Goal: Information Seeking & Learning: Learn about a topic

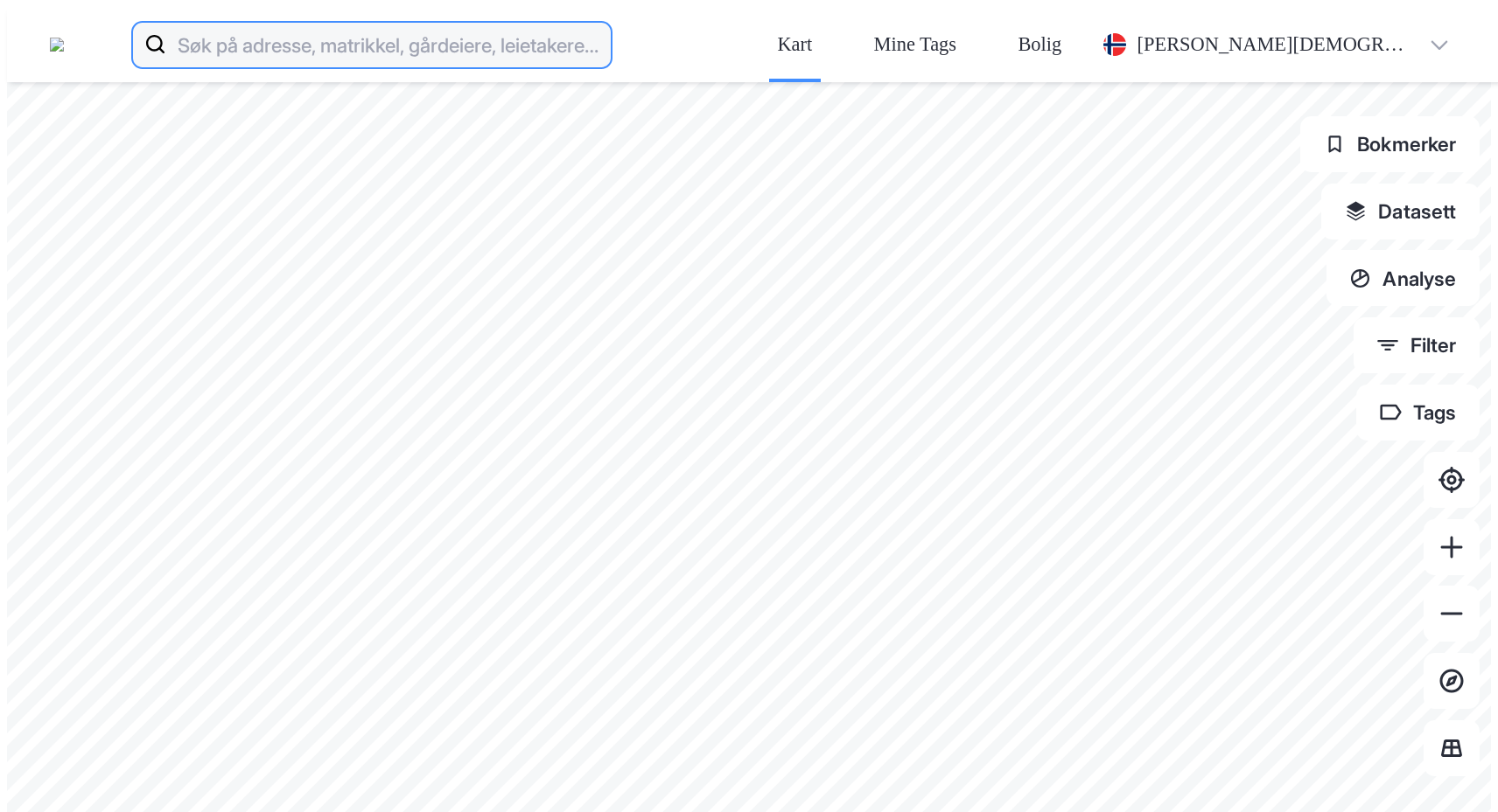
click at [453, 26] on input at bounding box center [388, 45] width 444 height 56
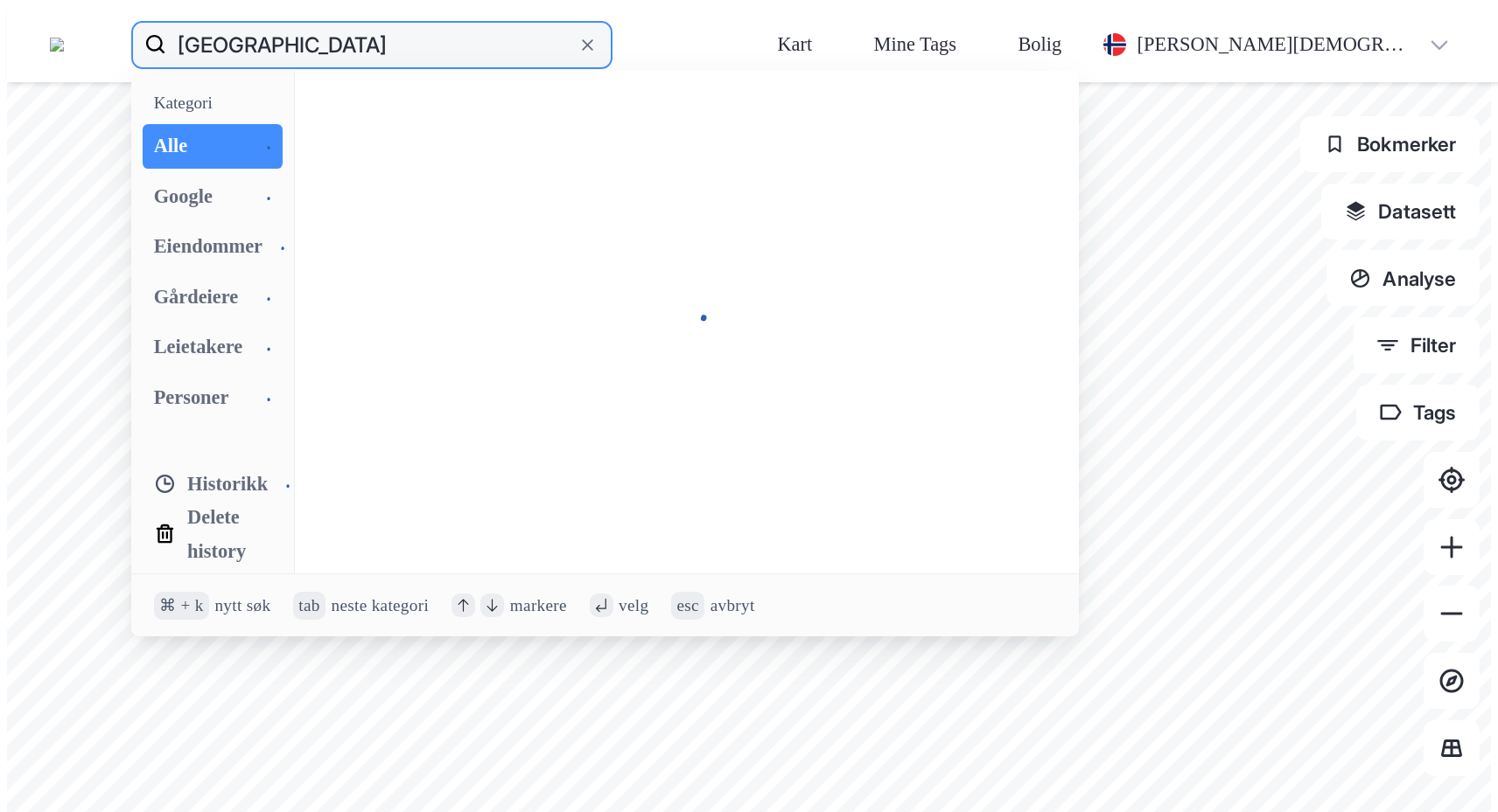
type input "[GEOGRAPHIC_DATA]"
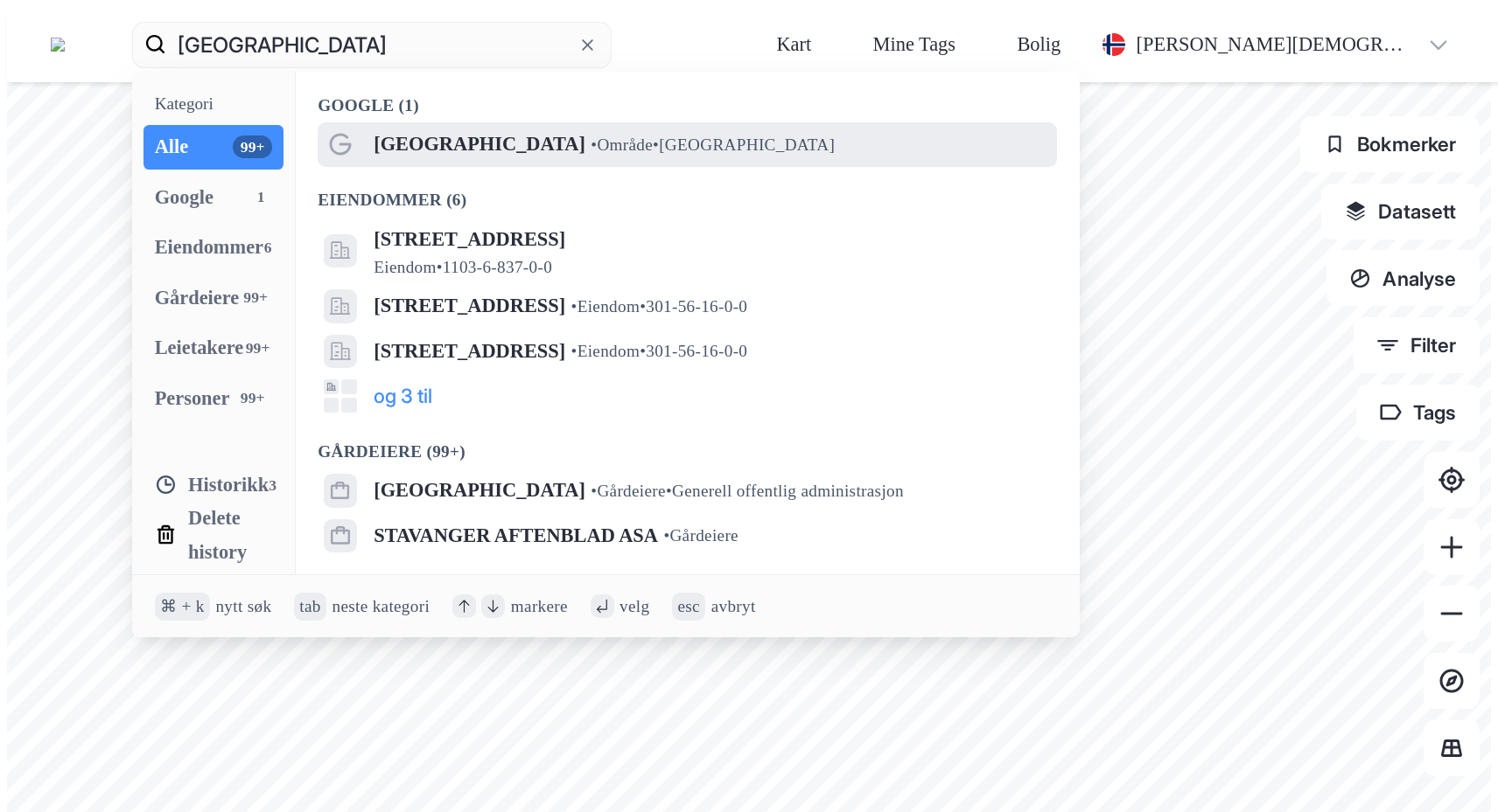
click at [433, 128] on span "[GEOGRAPHIC_DATA]" at bounding box center [480, 144] width 212 height 33
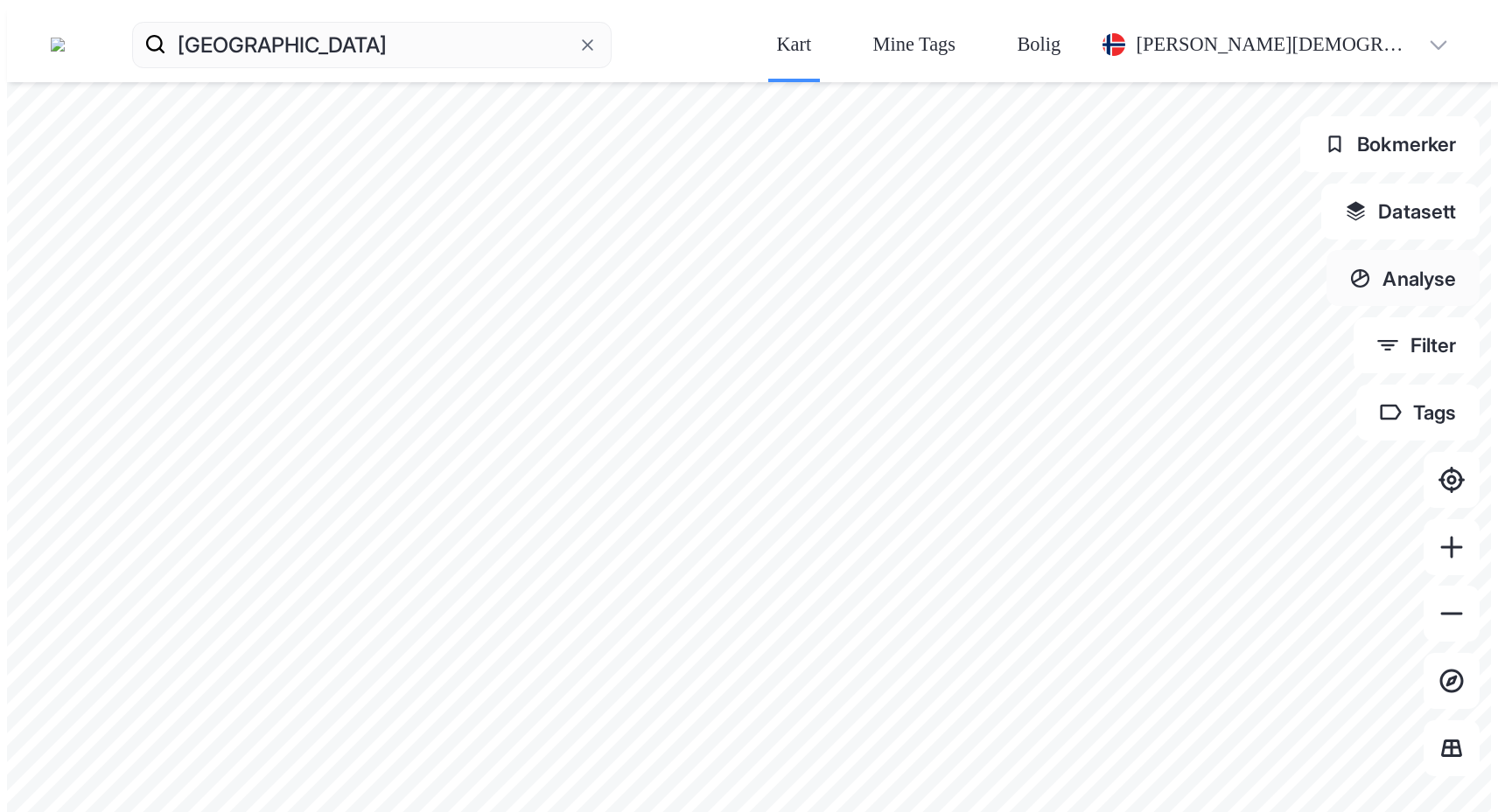
click at [1460, 250] on button "Analyse" at bounding box center [1403, 278] width 154 height 56
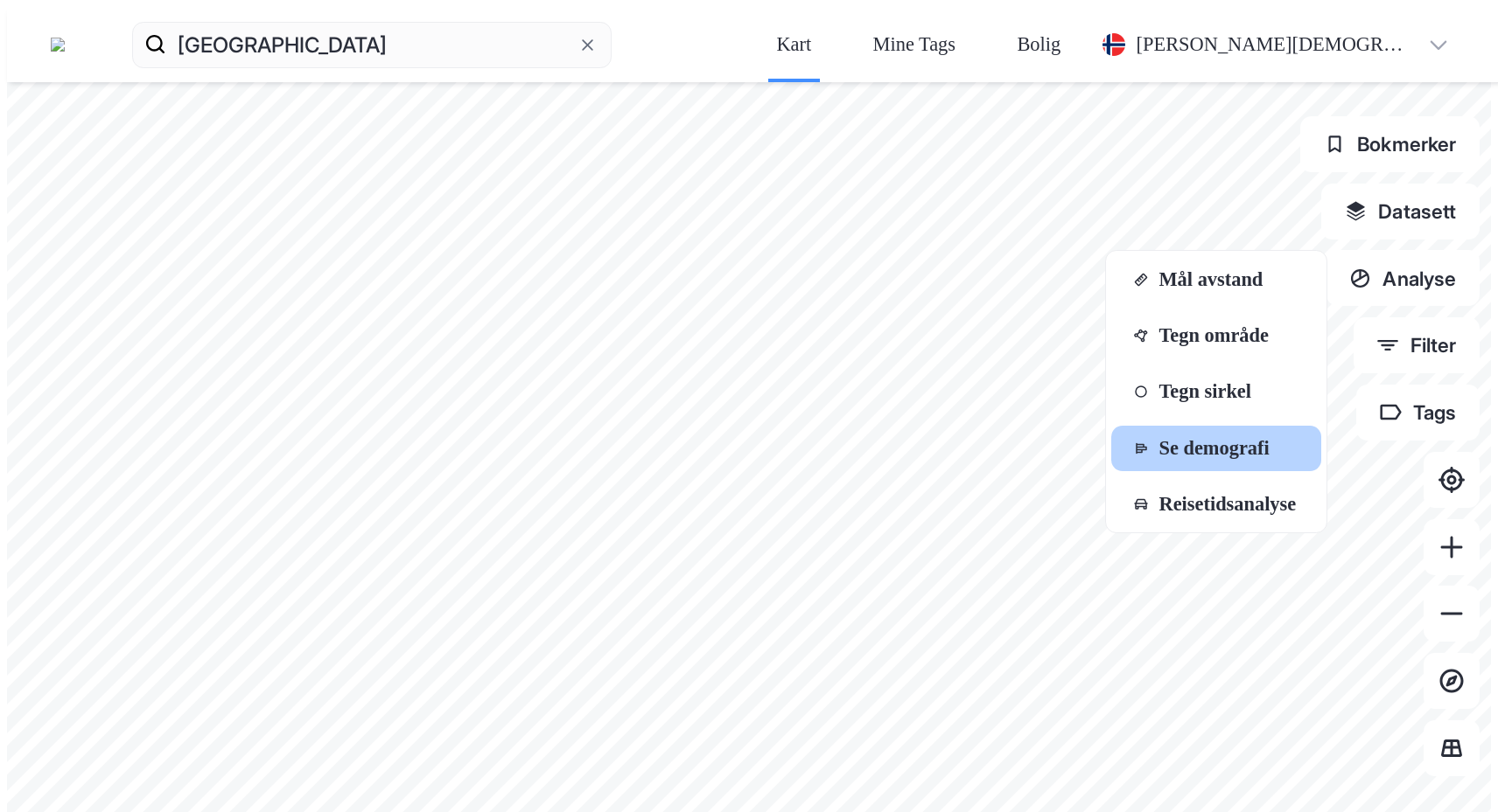
click at [1246, 437] on div "Se demografi" at bounding box center [1228, 448] width 140 height 23
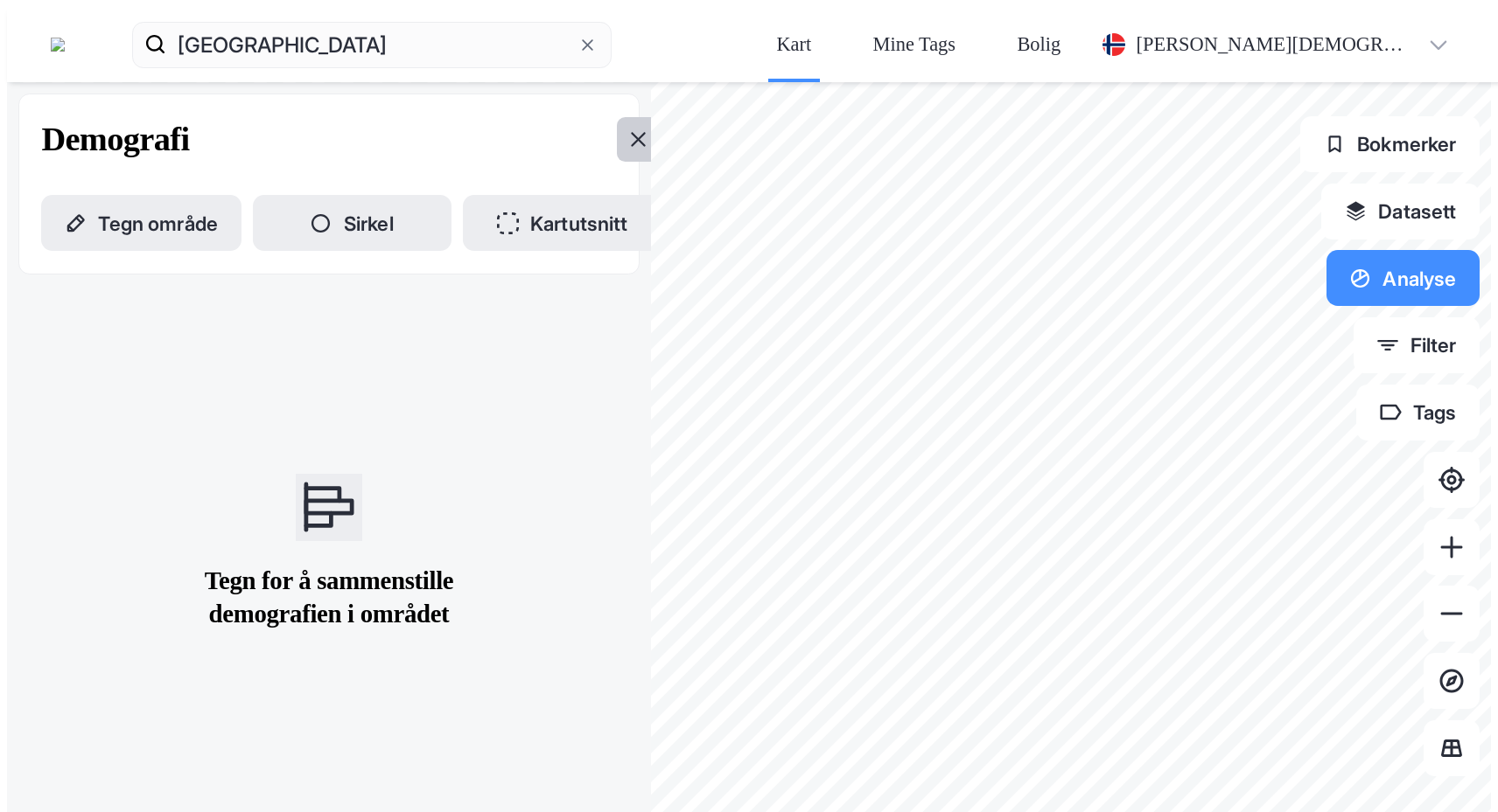
click at [617, 117] on button at bounding box center [639, 139] width 45 height 45
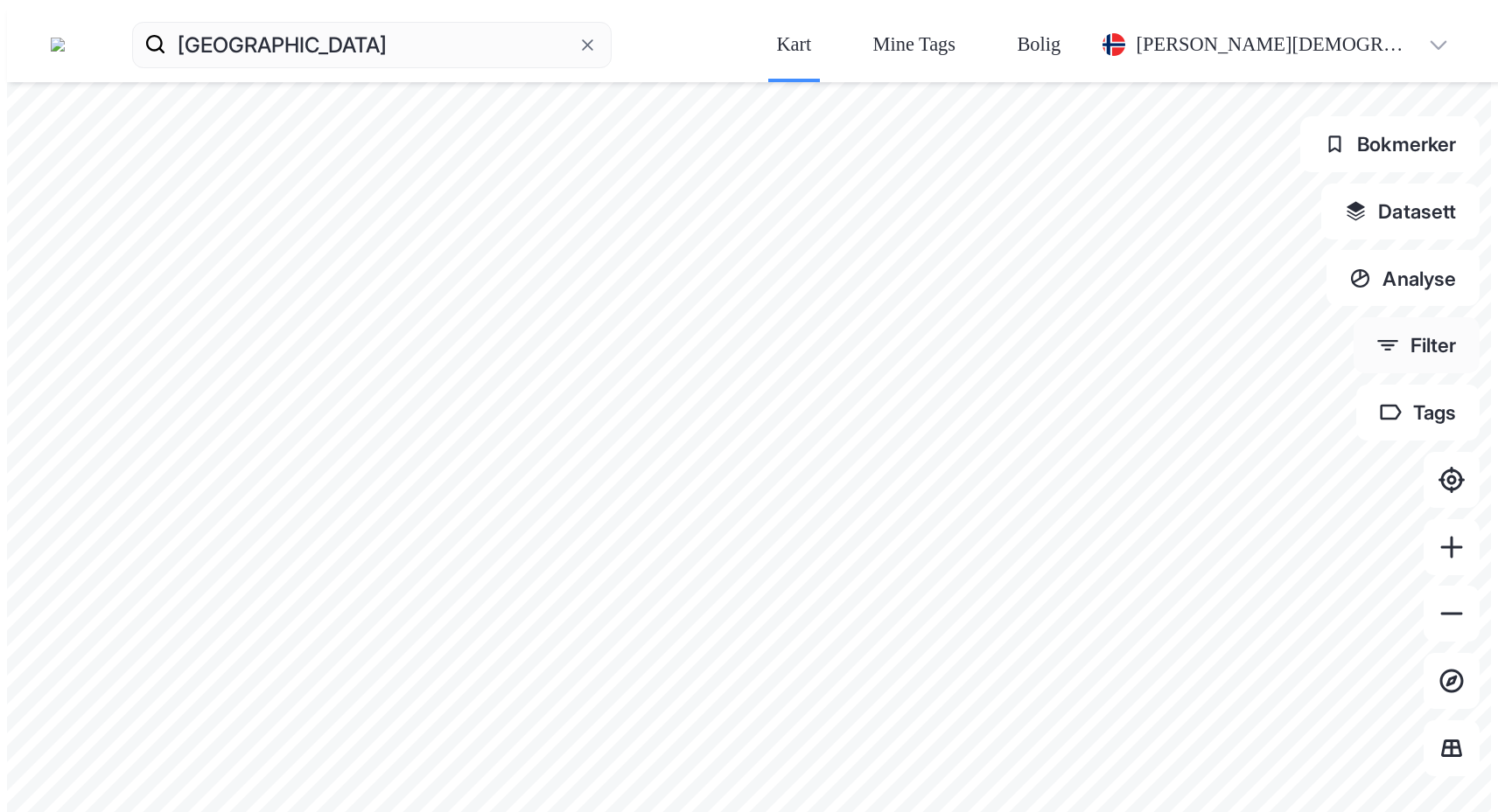
click at [1448, 318] on button "Filter" at bounding box center [1416, 346] width 127 height 56
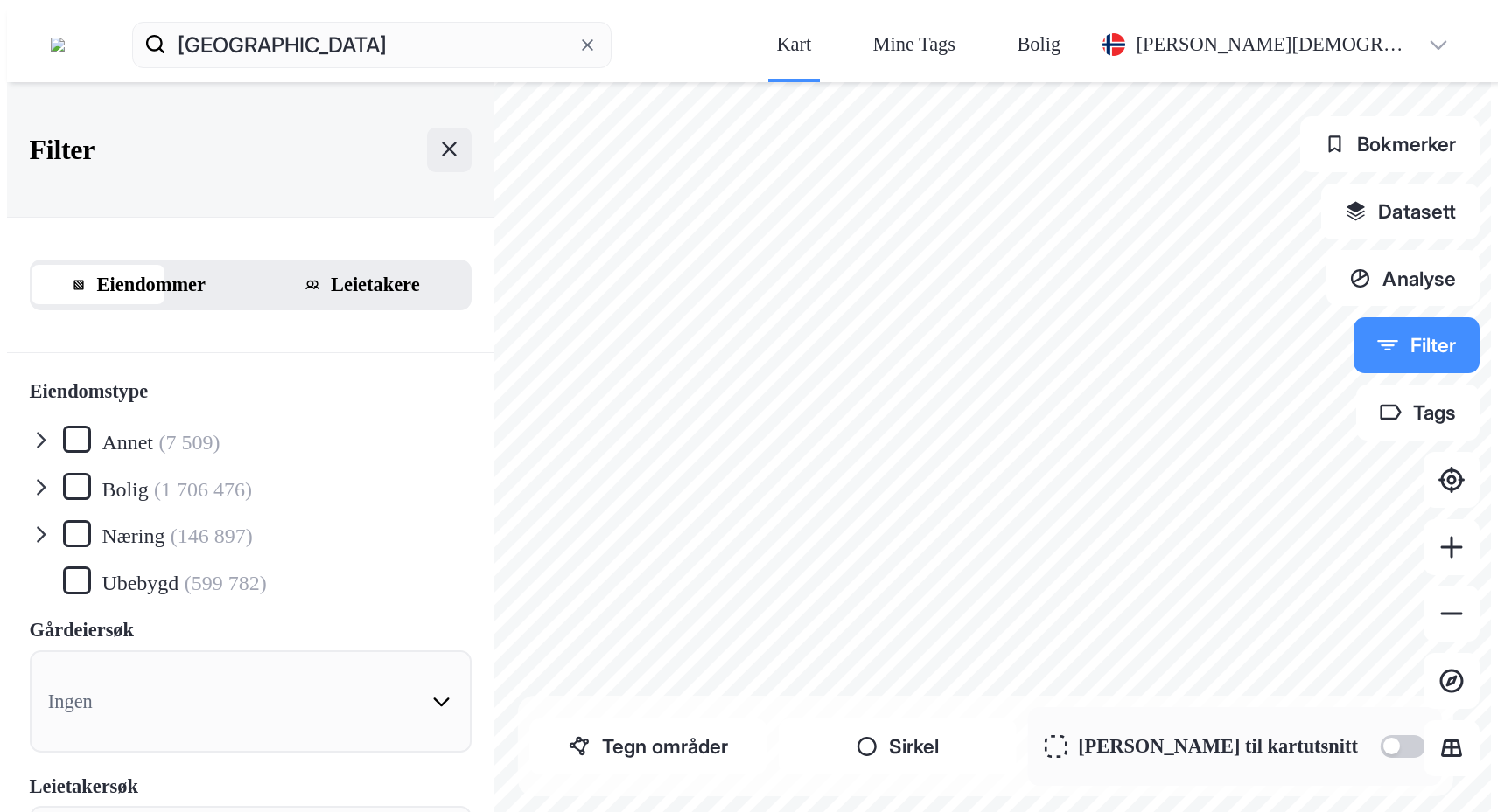
scroll to position [70, 0]
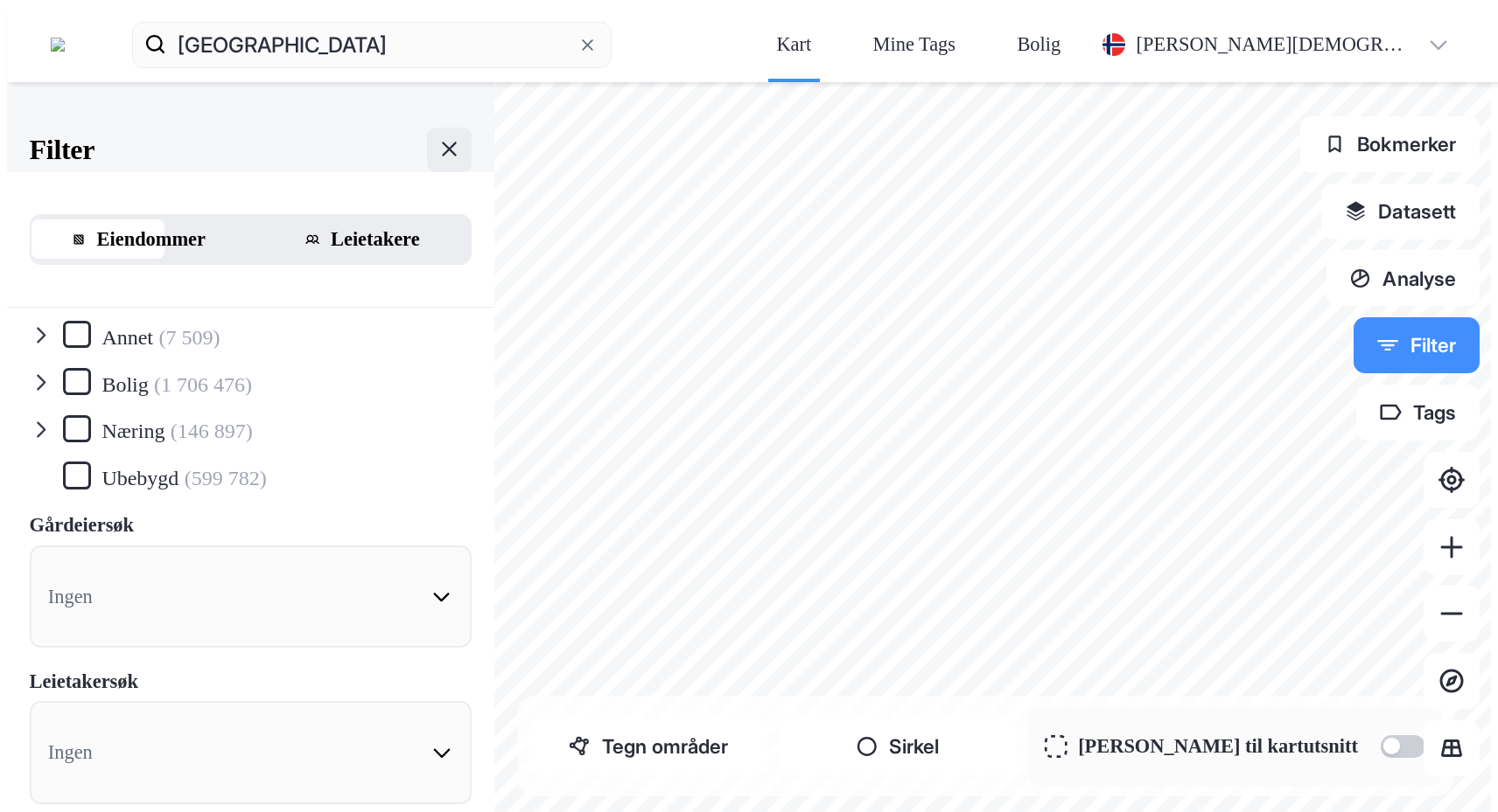
scroll to position [62, 0]
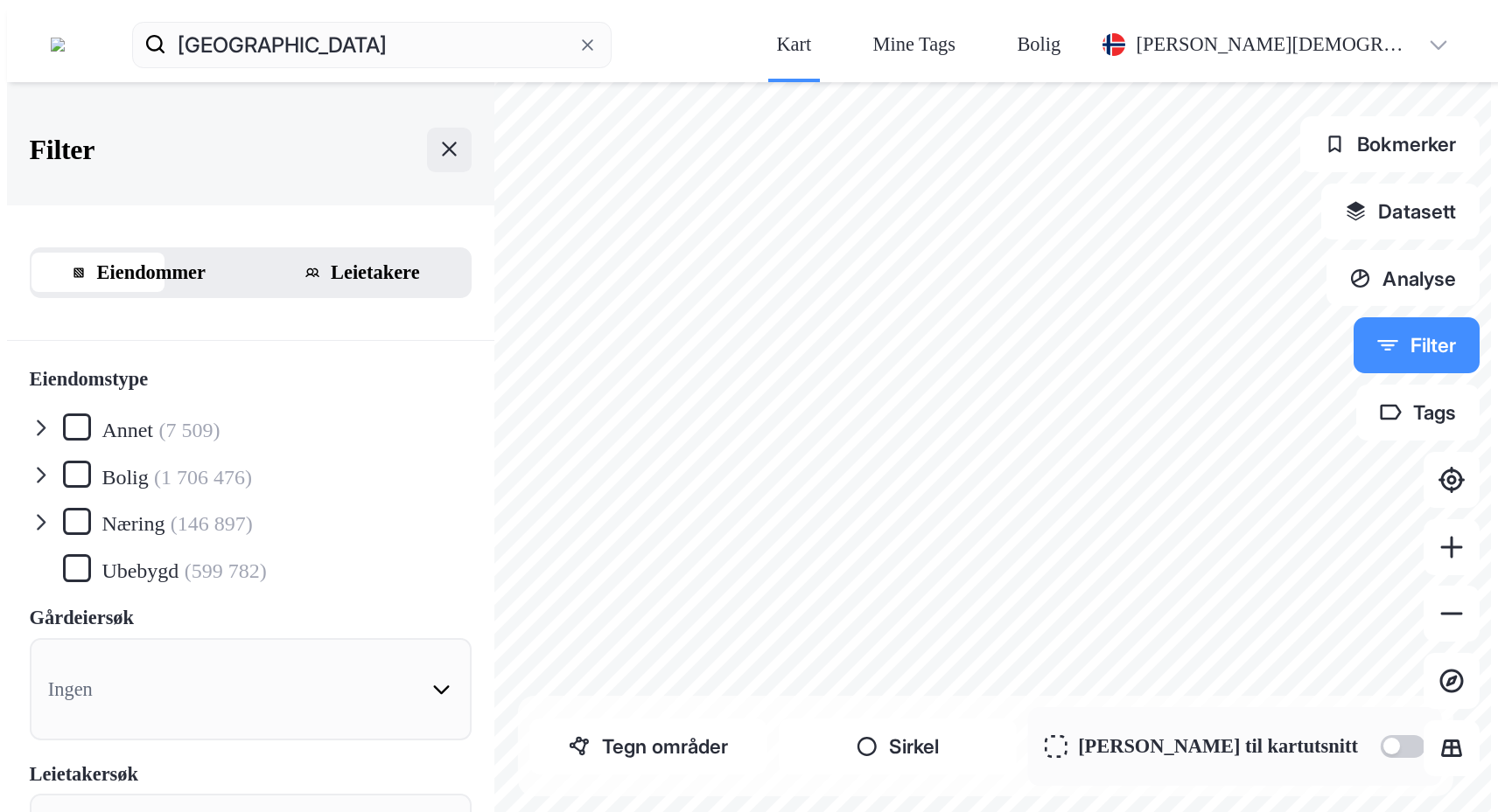
scroll to position [0, 0]
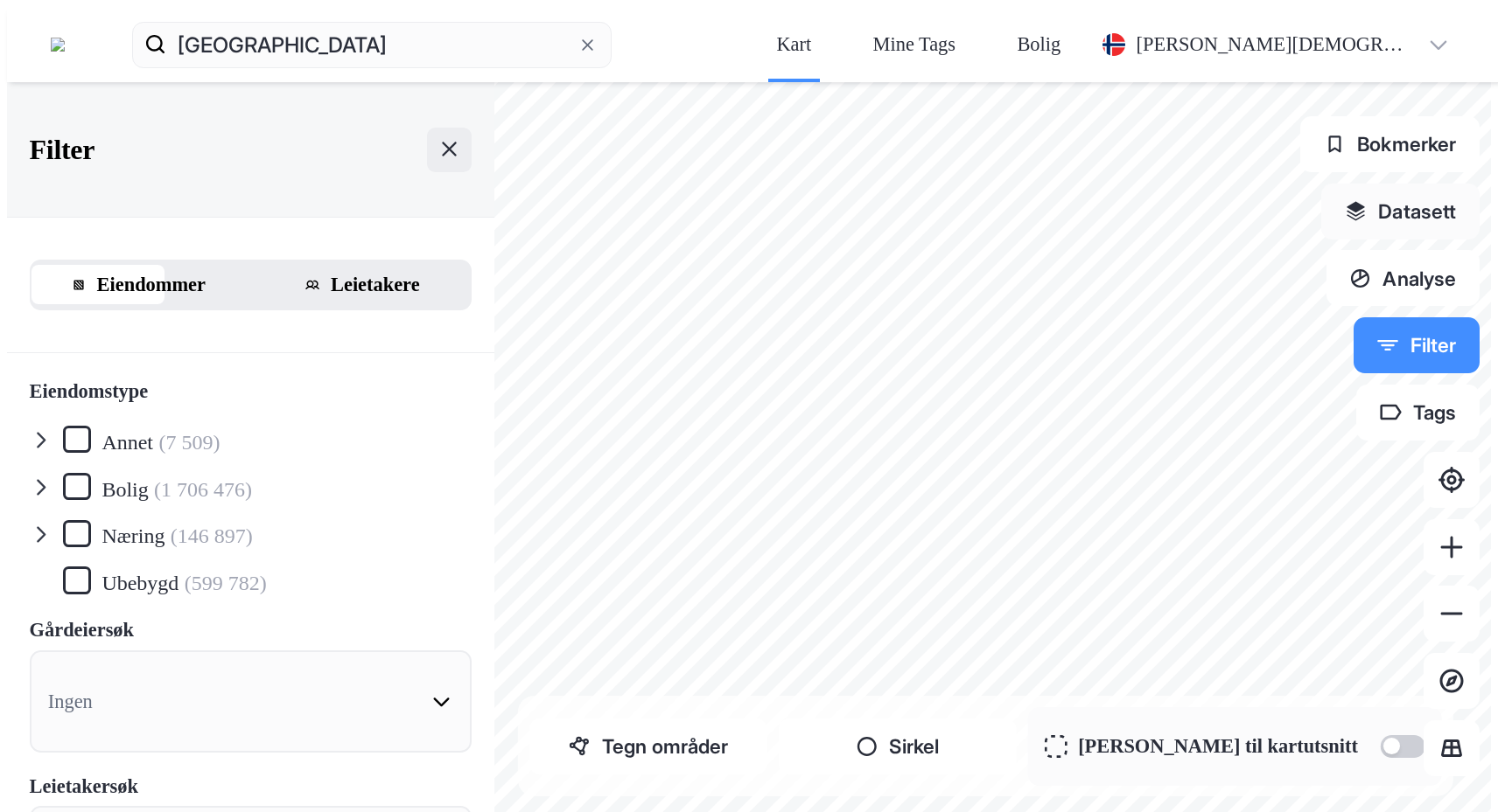
click at [1443, 184] on button "Datasett" at bounding box center [1400, 212] width 158 height 56
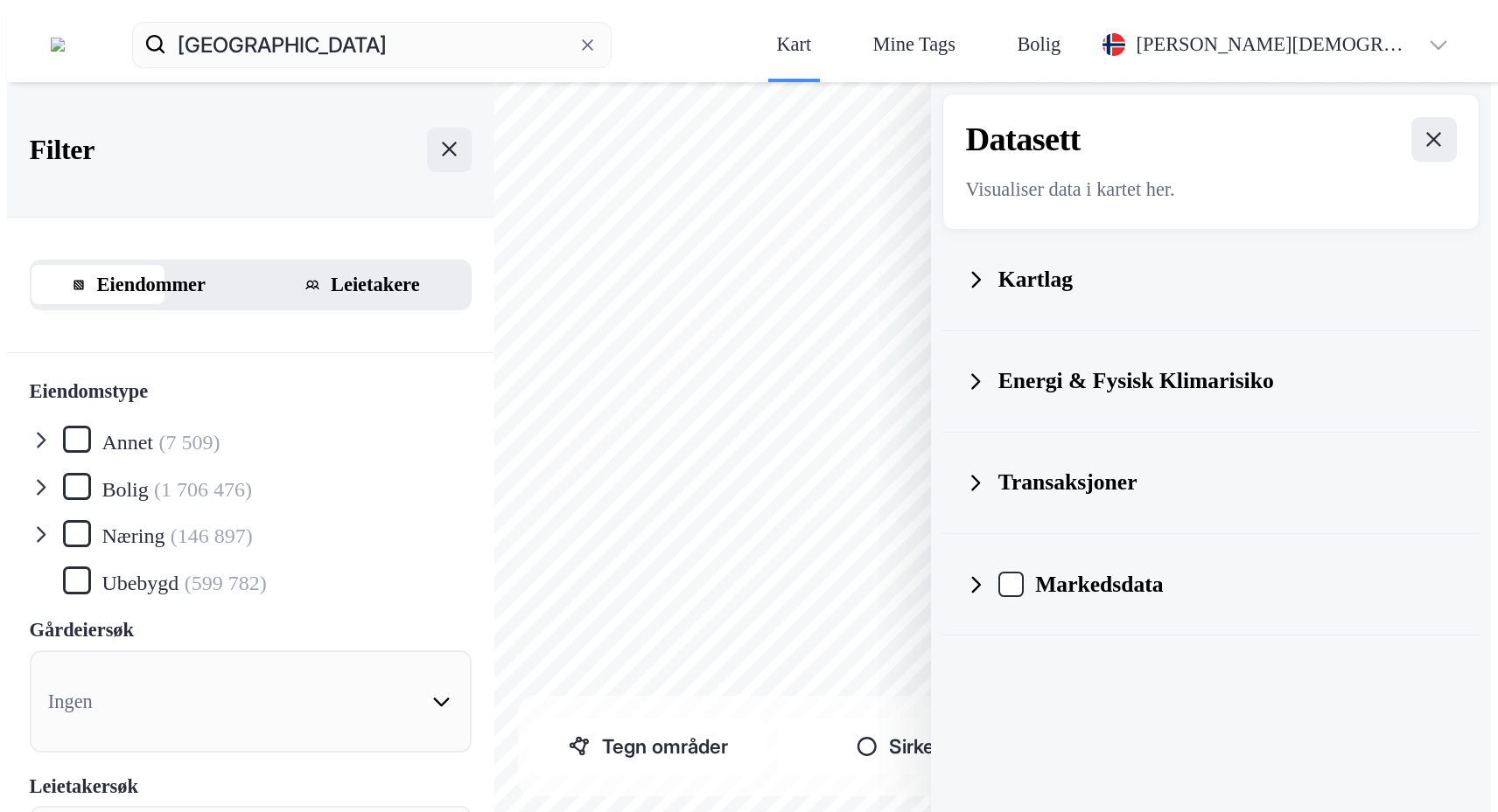
click at [1171, 449] on div "Transaksjoner" at bounding box center [1210, 482] width 493 height 67
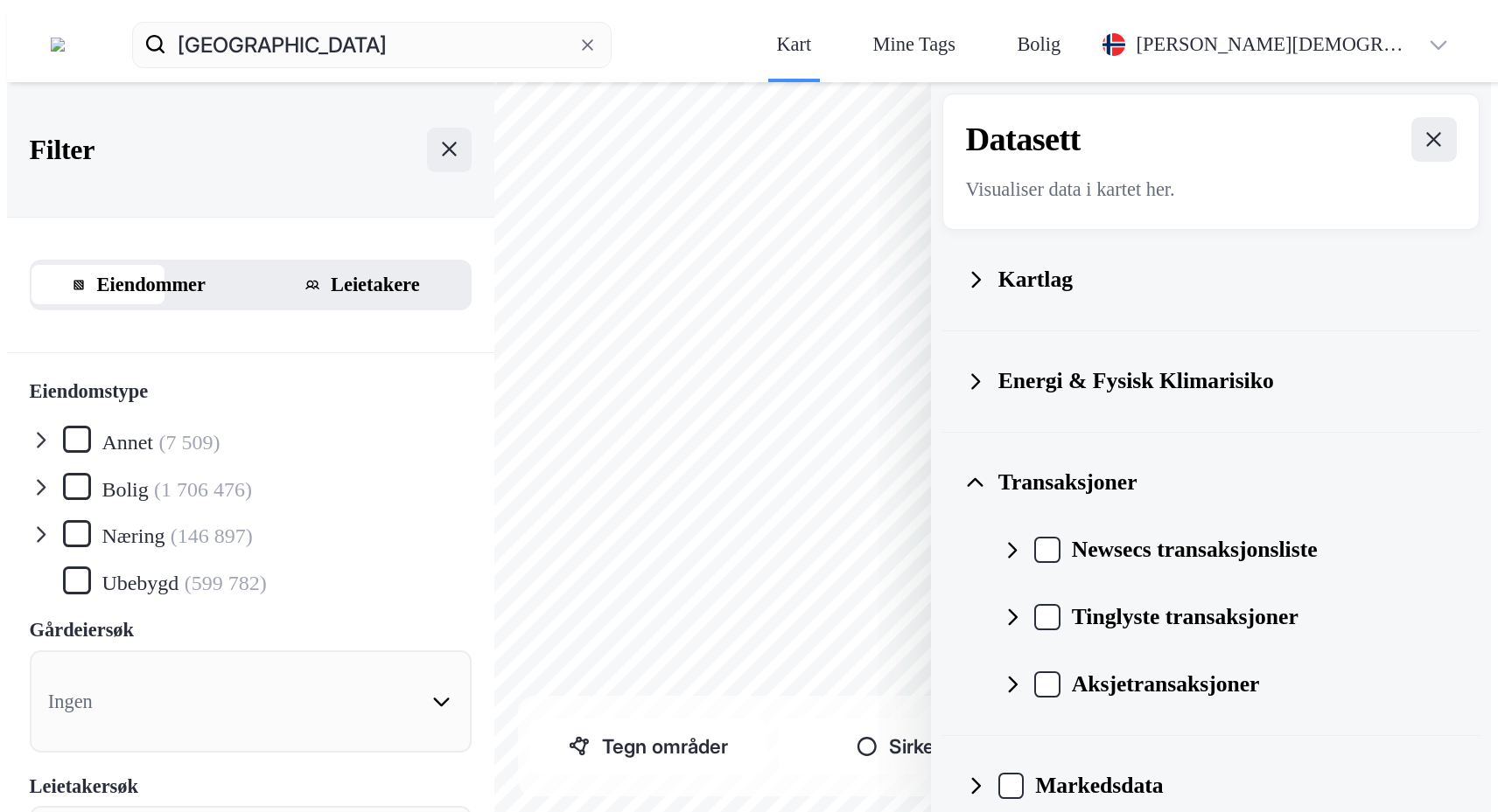
click at [986, 472] on icon at bounding box center [975, 483] width 23 height 23
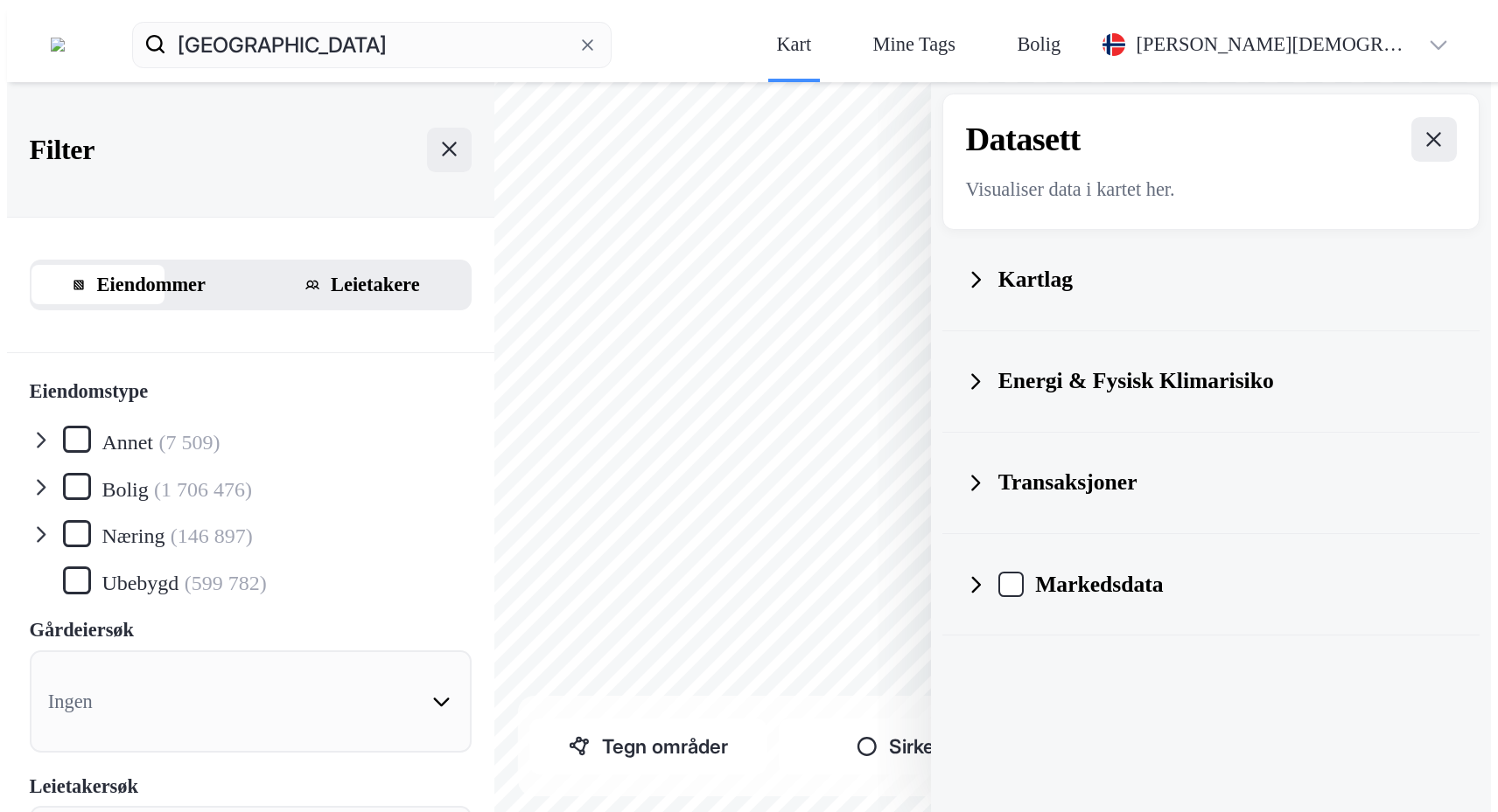
click at [1183, 551] on div "Markedsdata" at bounding box center [1210, 584] width 493 height 67
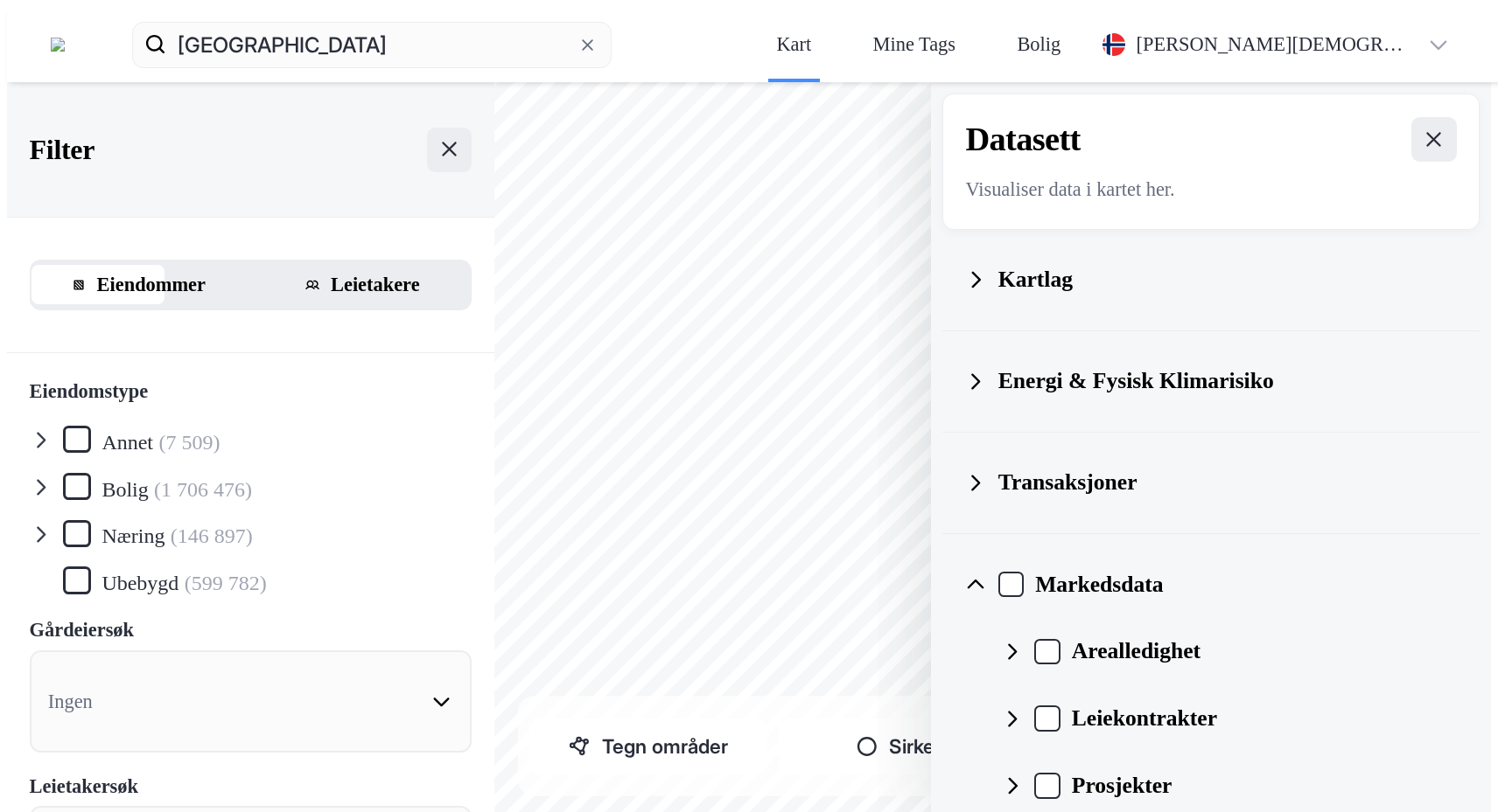
click at [1023, 641] on icon at bounding box center [1011, 652] width 23 height 23
click at [1016, 711] on icon at bounding box center [1011, 719] width 9 height 16
click at [1059, 776] on icon at bounding box center [1049, 785] width 19 height 19
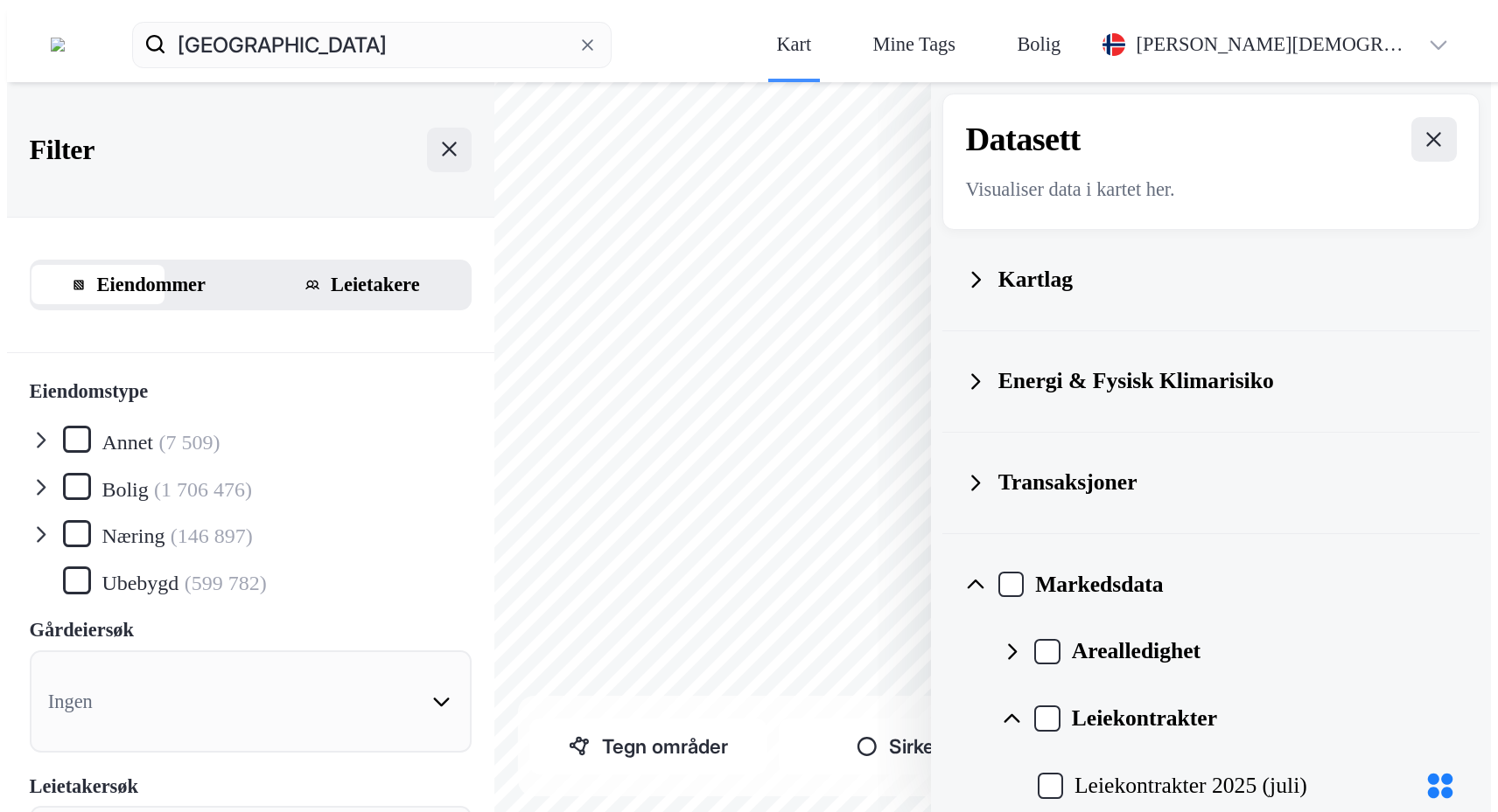
click at [1198, 685] on div "Leiekontrakter" at bounding box center [1228, 718] width 457 height 67
click at [1023, 641] on icon at bounding box center [1011, 652] width 23 height 23
click at [1059, 709] on icon at bounding box center [1049, 718] width 19 height 19
click at [1023, 641] on icon at bounding box center [1011, 652] width 23 height 23
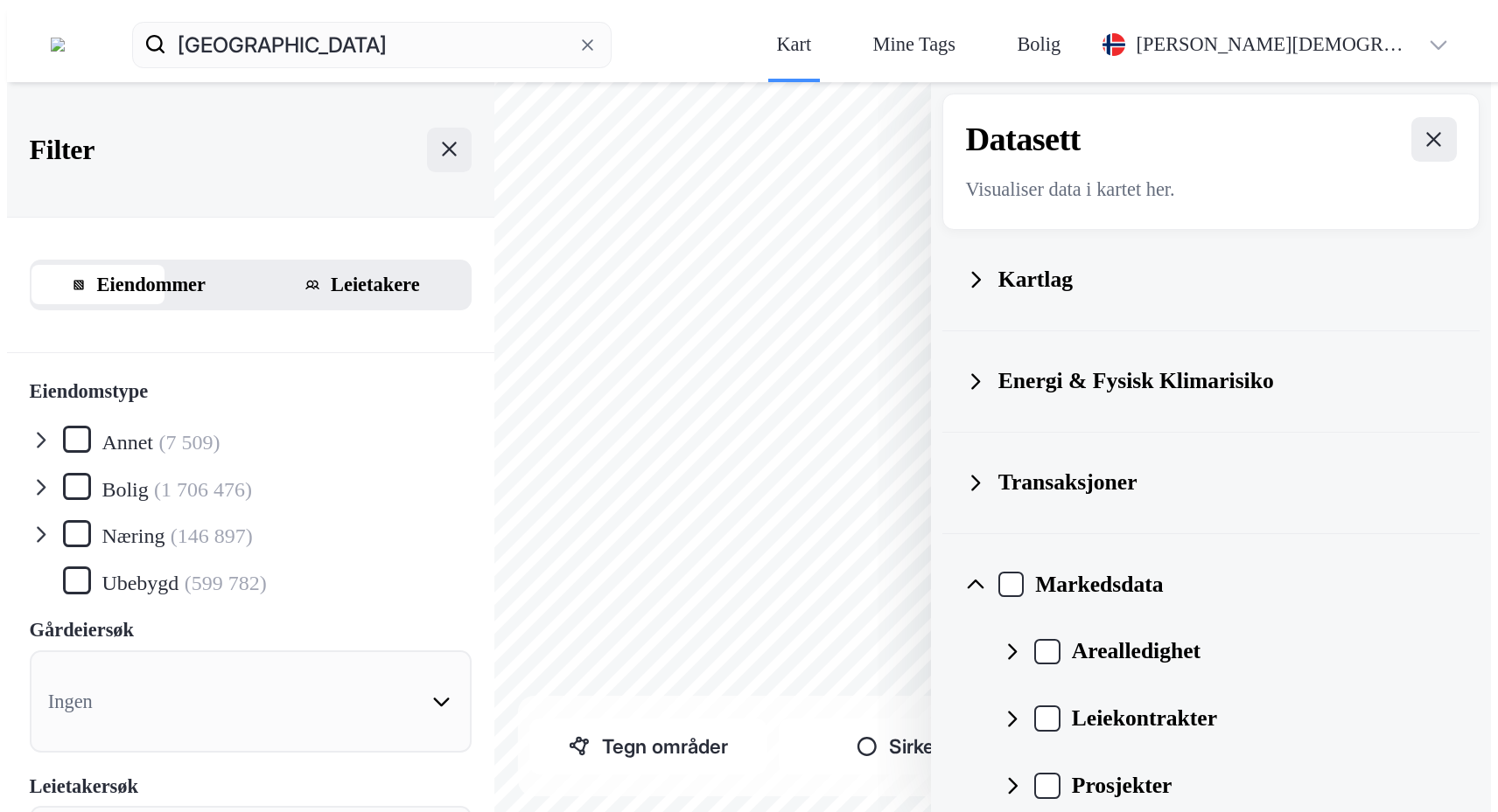
click at [1016, 711] on icon at bounding box center [1011, 719] width 9 height 16
click at [1228, 753] on div "Leiekontrakter 2025 (juli)" at bounding box center [1247, 786] width 420 height 67
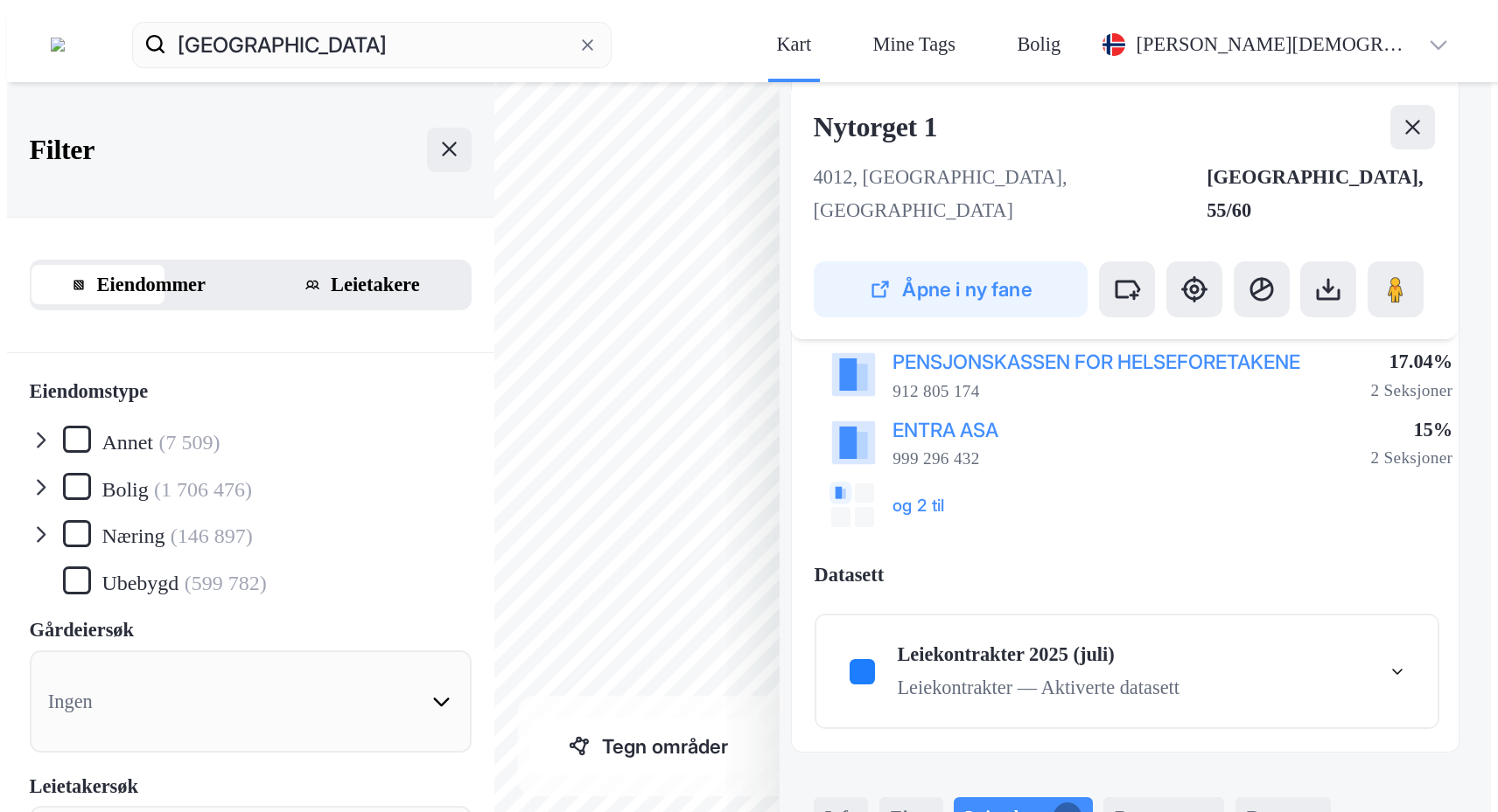
scroll to position [307, 0]
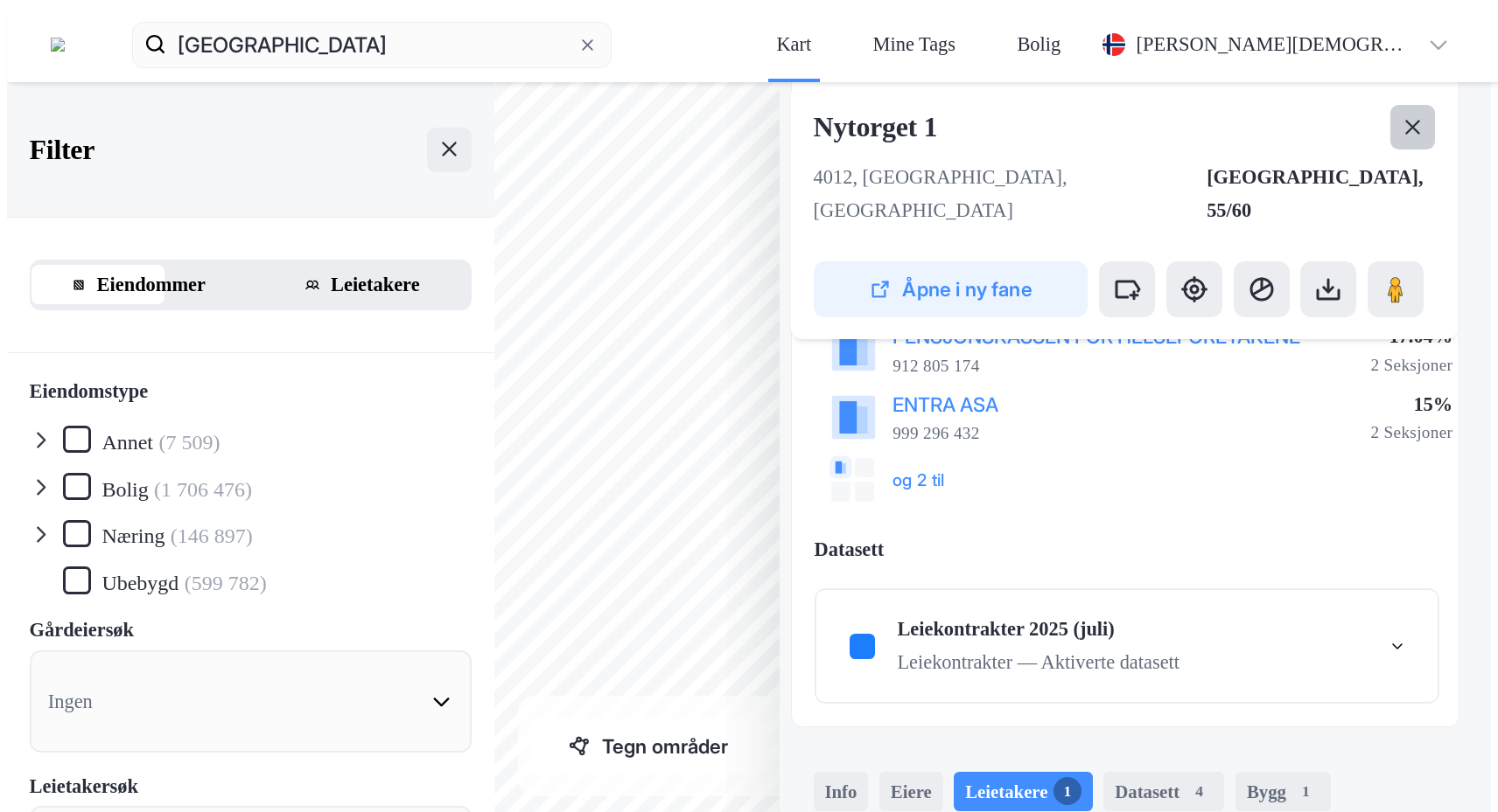
click at [1424, 116] on icon at bounding box center [1412, 127] width 23 height 23
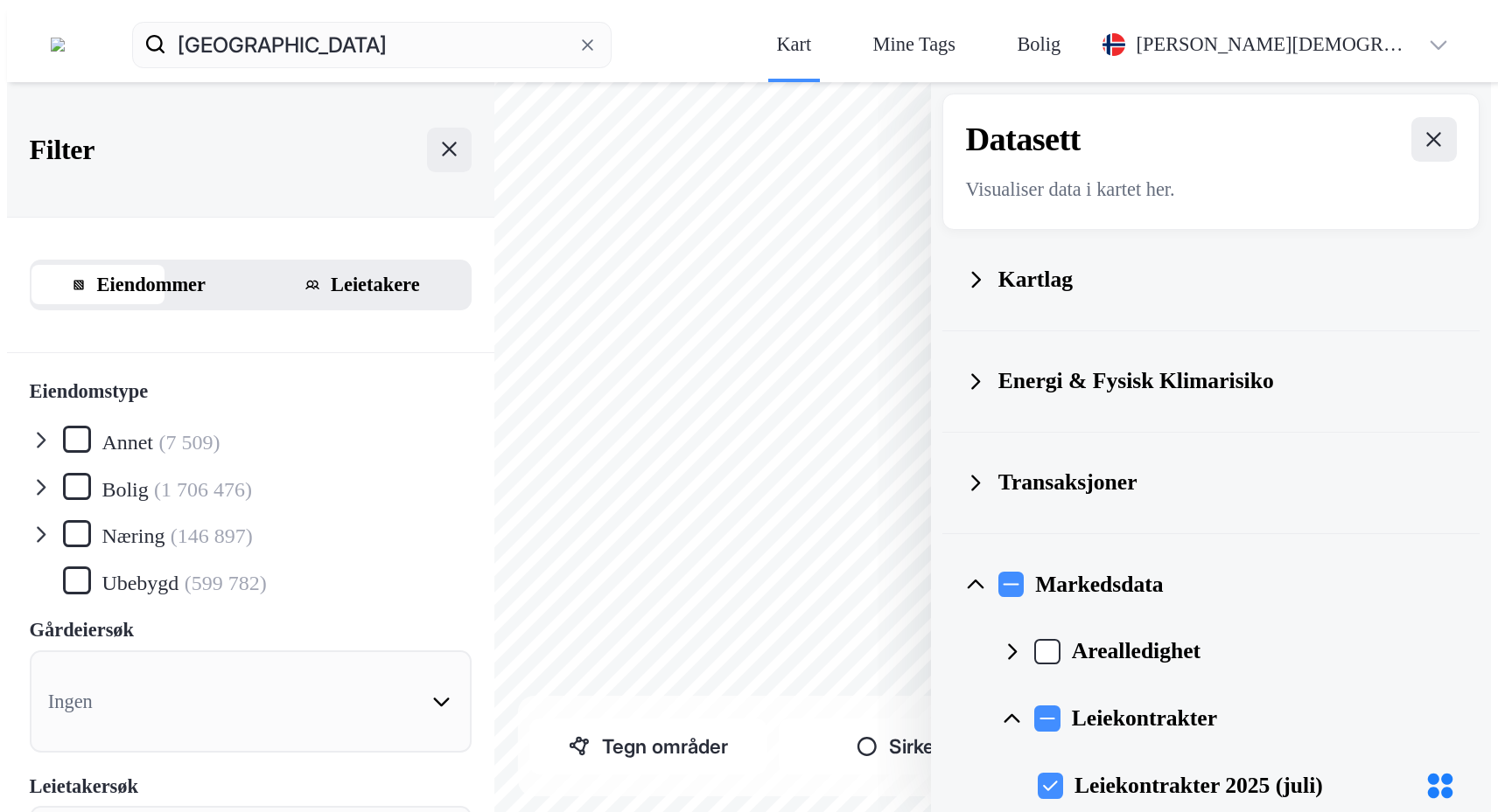
click at [986, 573] on icon at bounding box center [975, 584] width 23 height 23
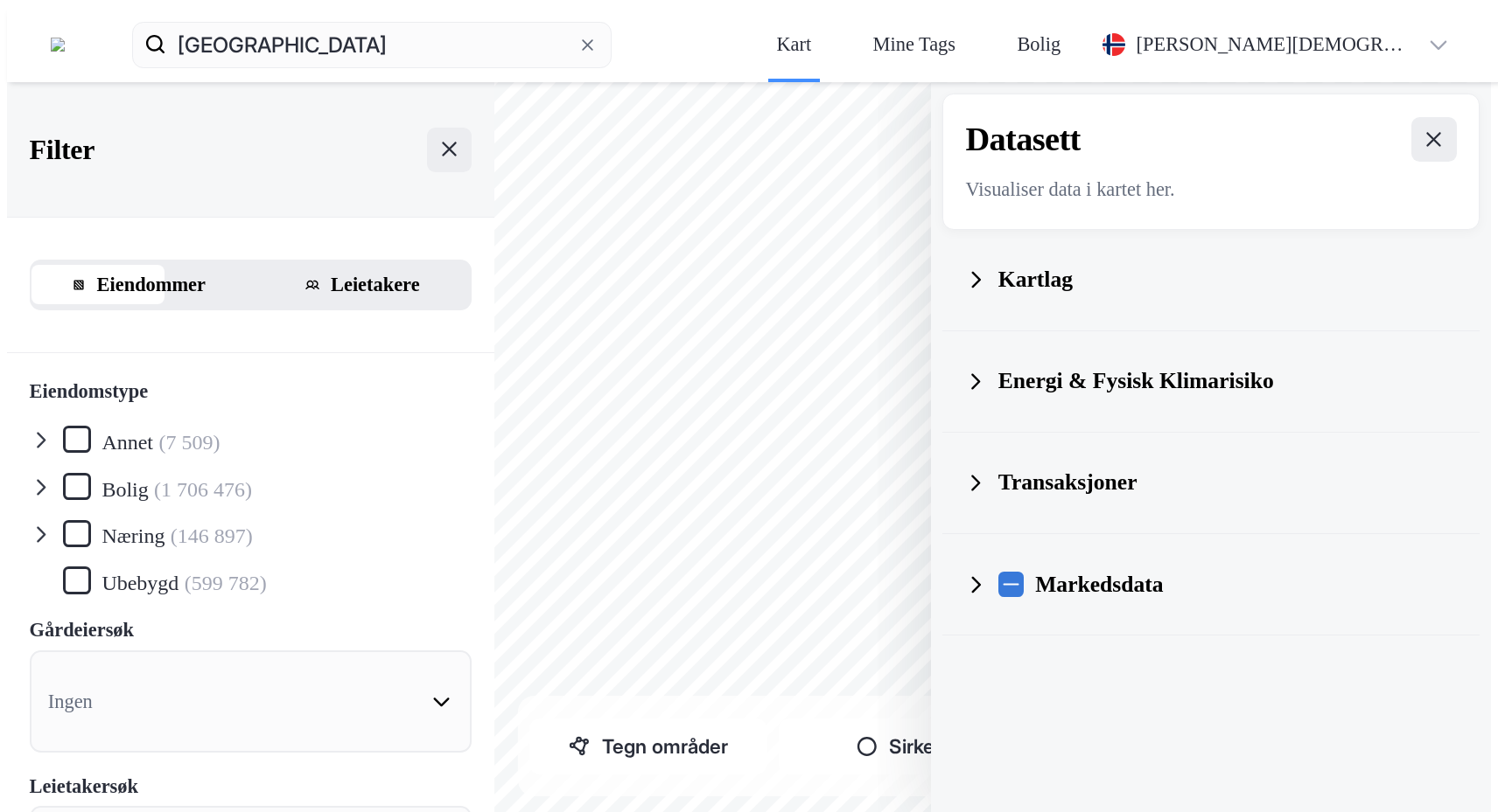
click at [1020, 574] on icon at bounding box center [1009, 583] width 19 height 19
click at [1185, 449] on div "Transaksjoner" at bounding box center [1210, 482] width 493 height 67
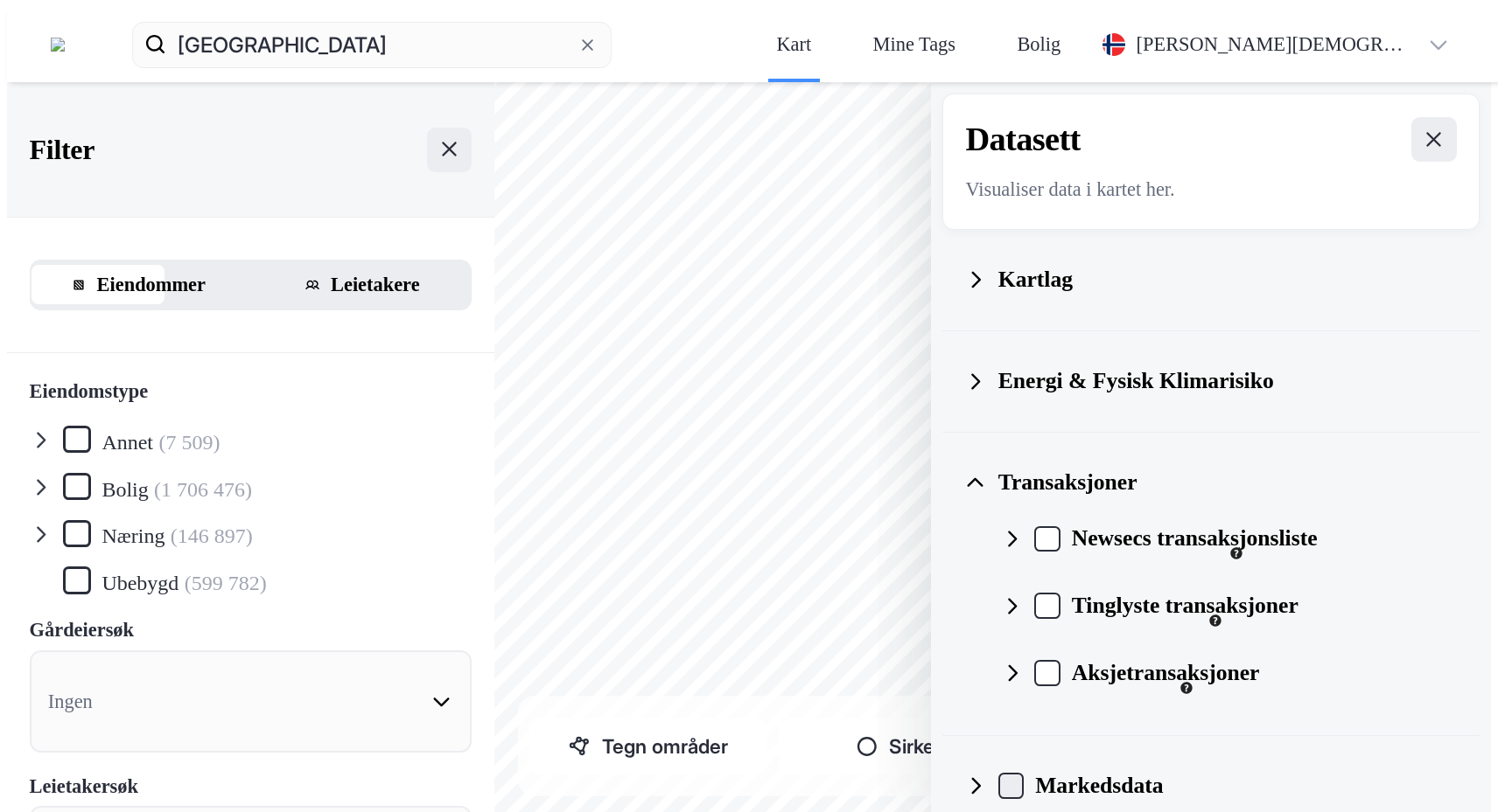
click at [1183, 449] on div "Transaksjoner" at bounding box center [1210, 482] width 493 height 67
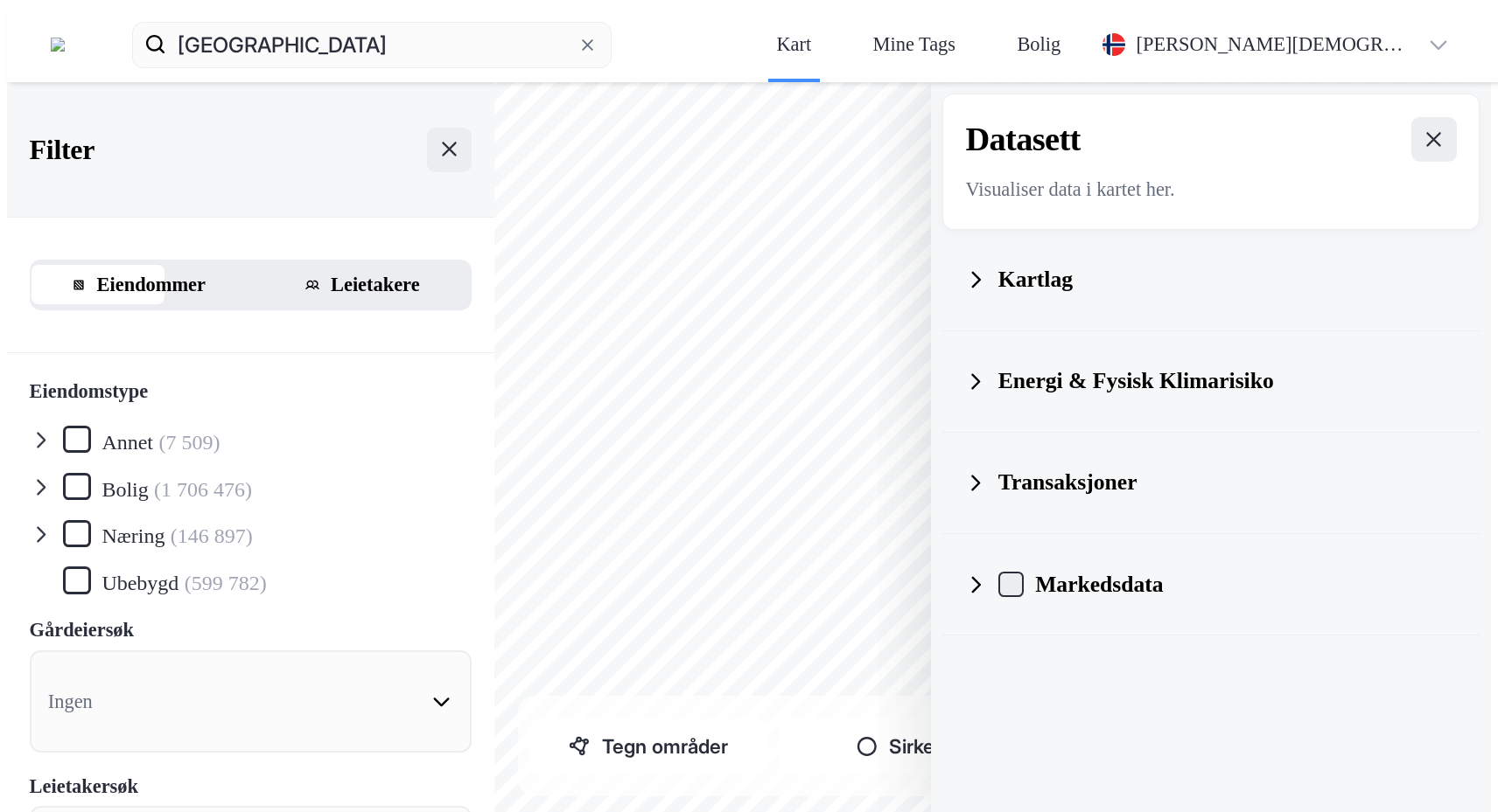
click at [986, 371] on icon at bounding box center [975, 382] width 23 height 23
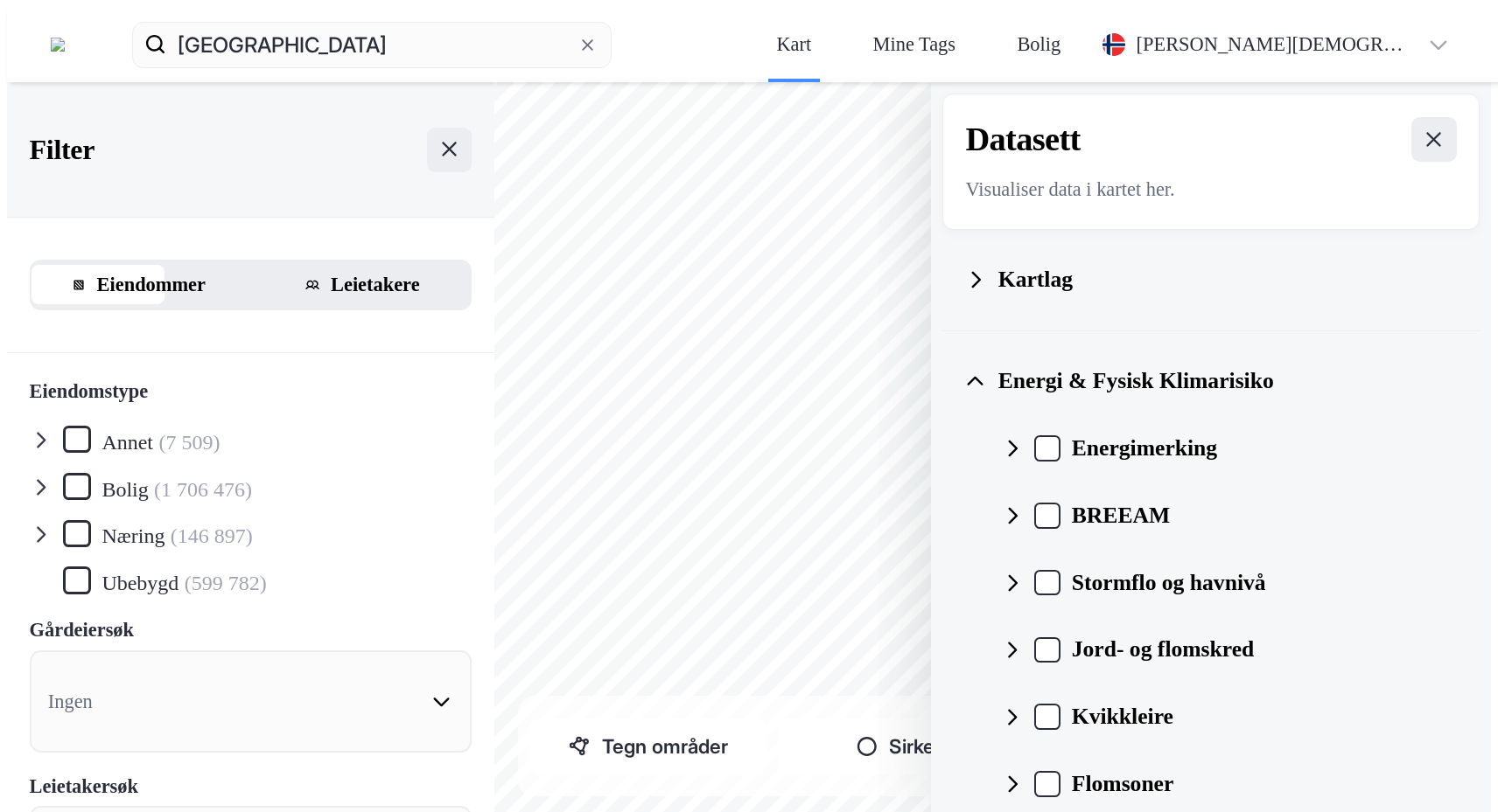
click at [986, 371] on icon at bounding box center [975, 382] width 23 height 23
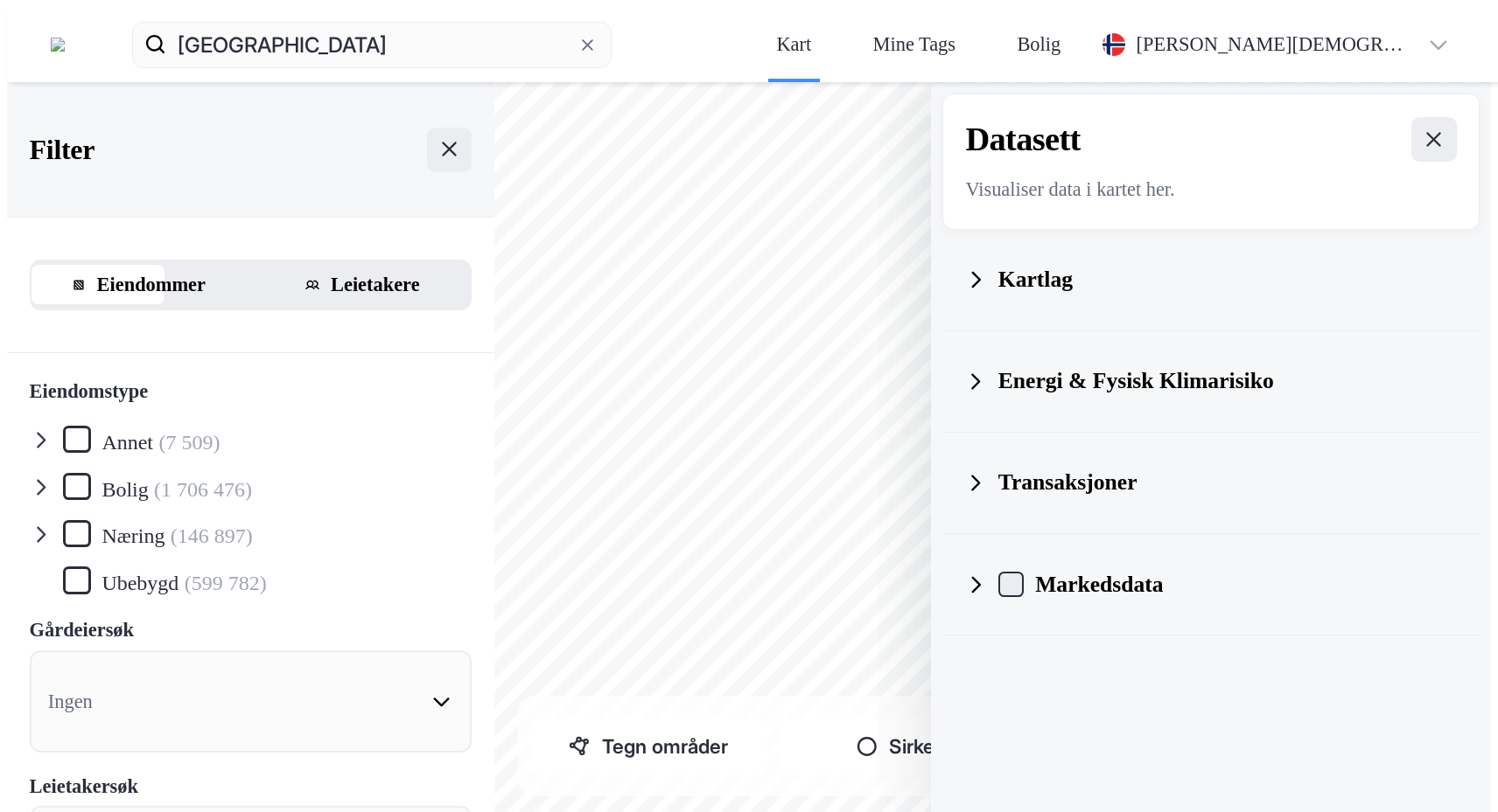
click at [986, 269] on icon at bounding box center [975, 280] width 23 height 23
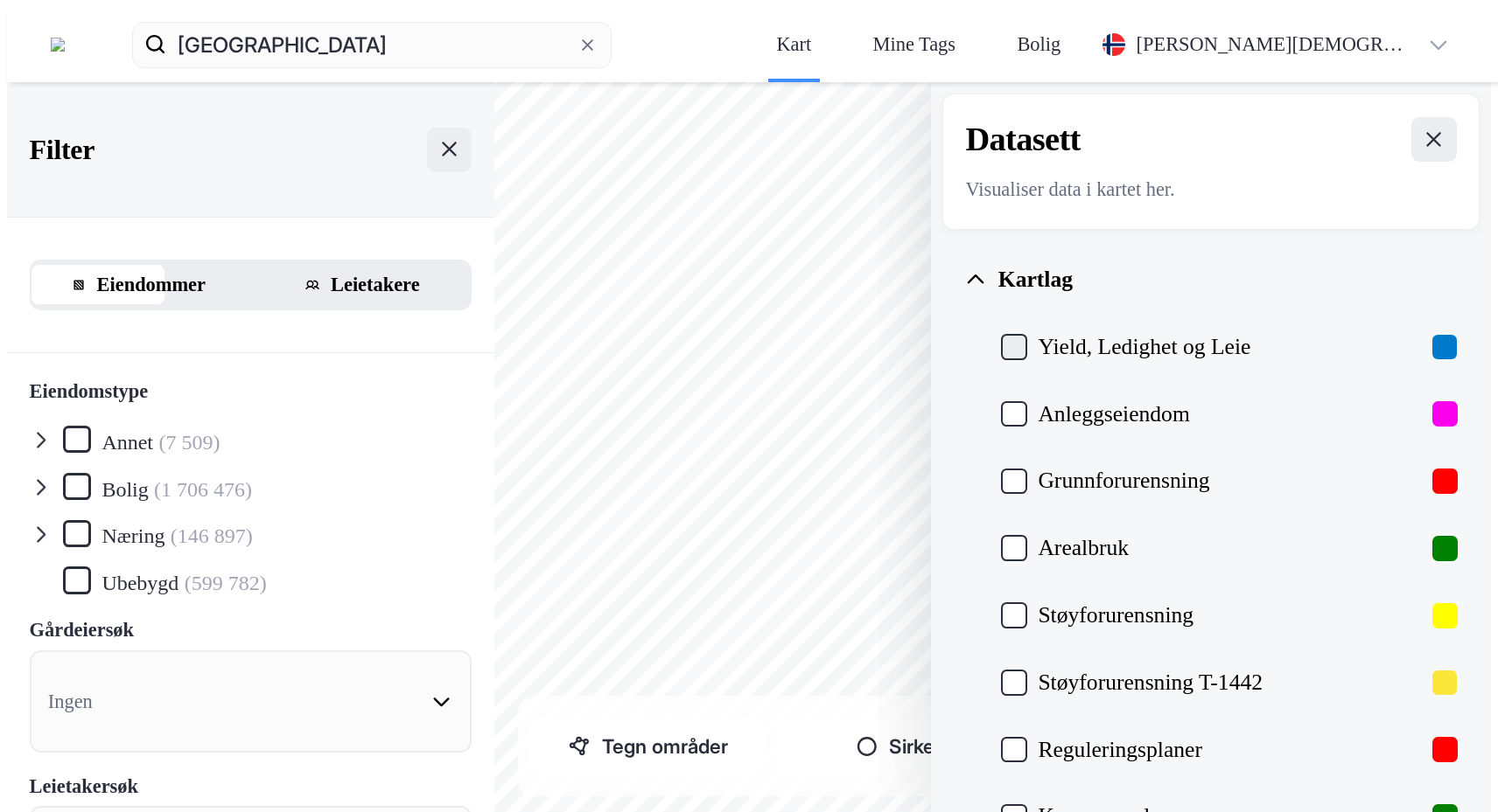
click at [1023, 338] on icon at bounding box center [1013, 347] width 19 height 19
click at [1195, 314] on div "Yield, Ledighet og Leie" at bounding box center [1228, 347] width 457 height 67
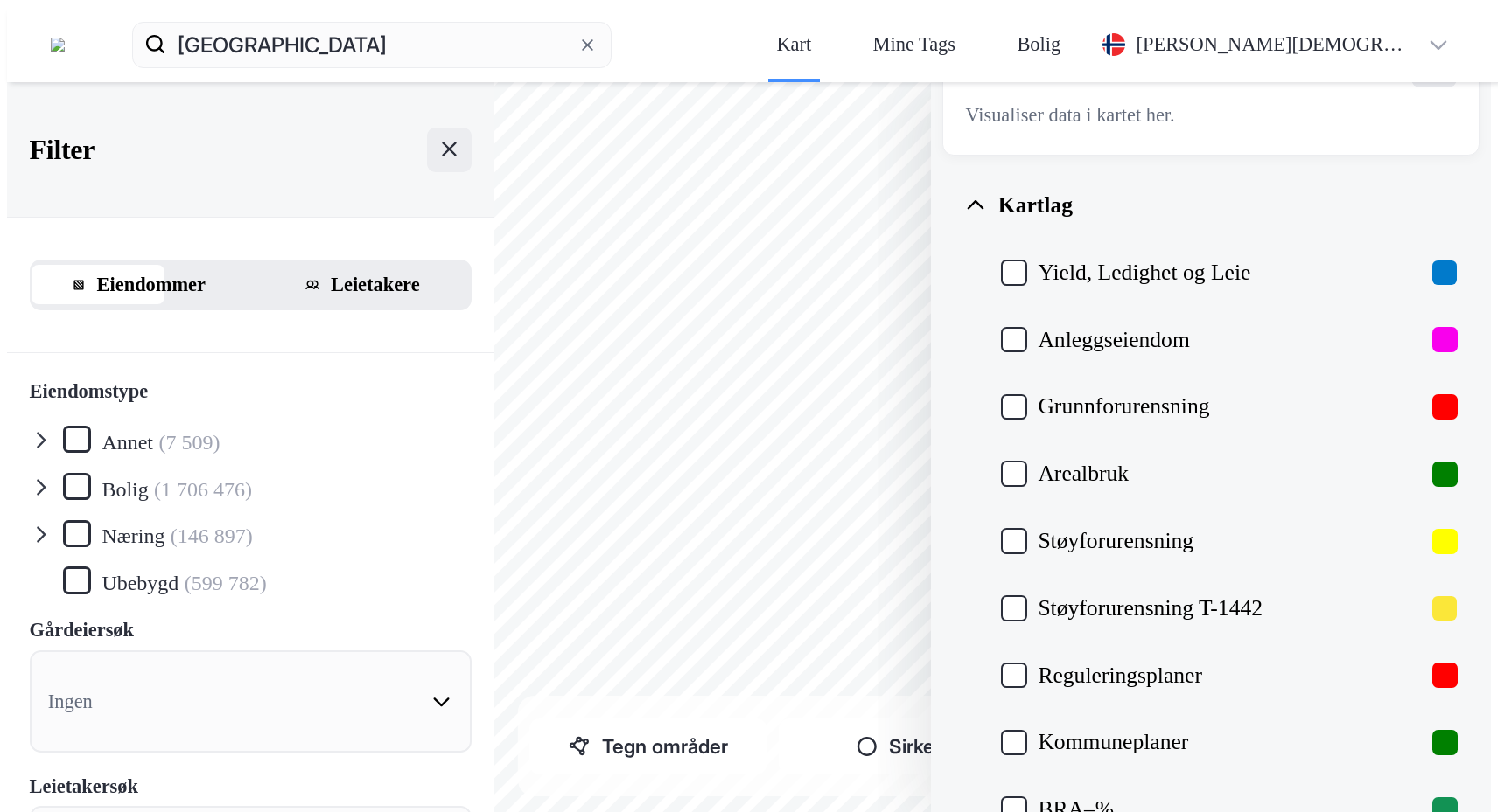
scroll to position [0, 0]
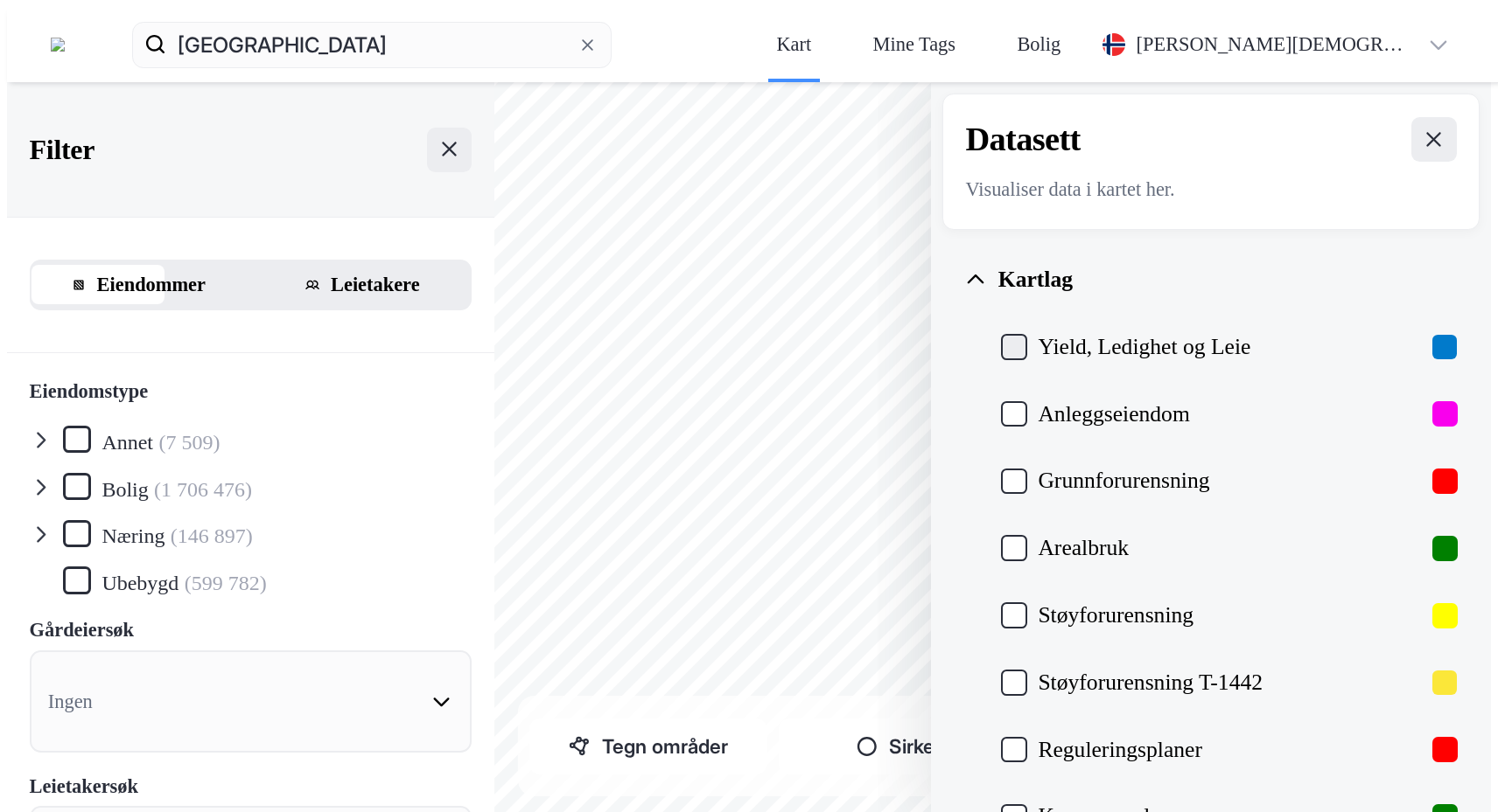
click at [1027, 334] on div at bounding box center [1013, 347] width 26 height 26
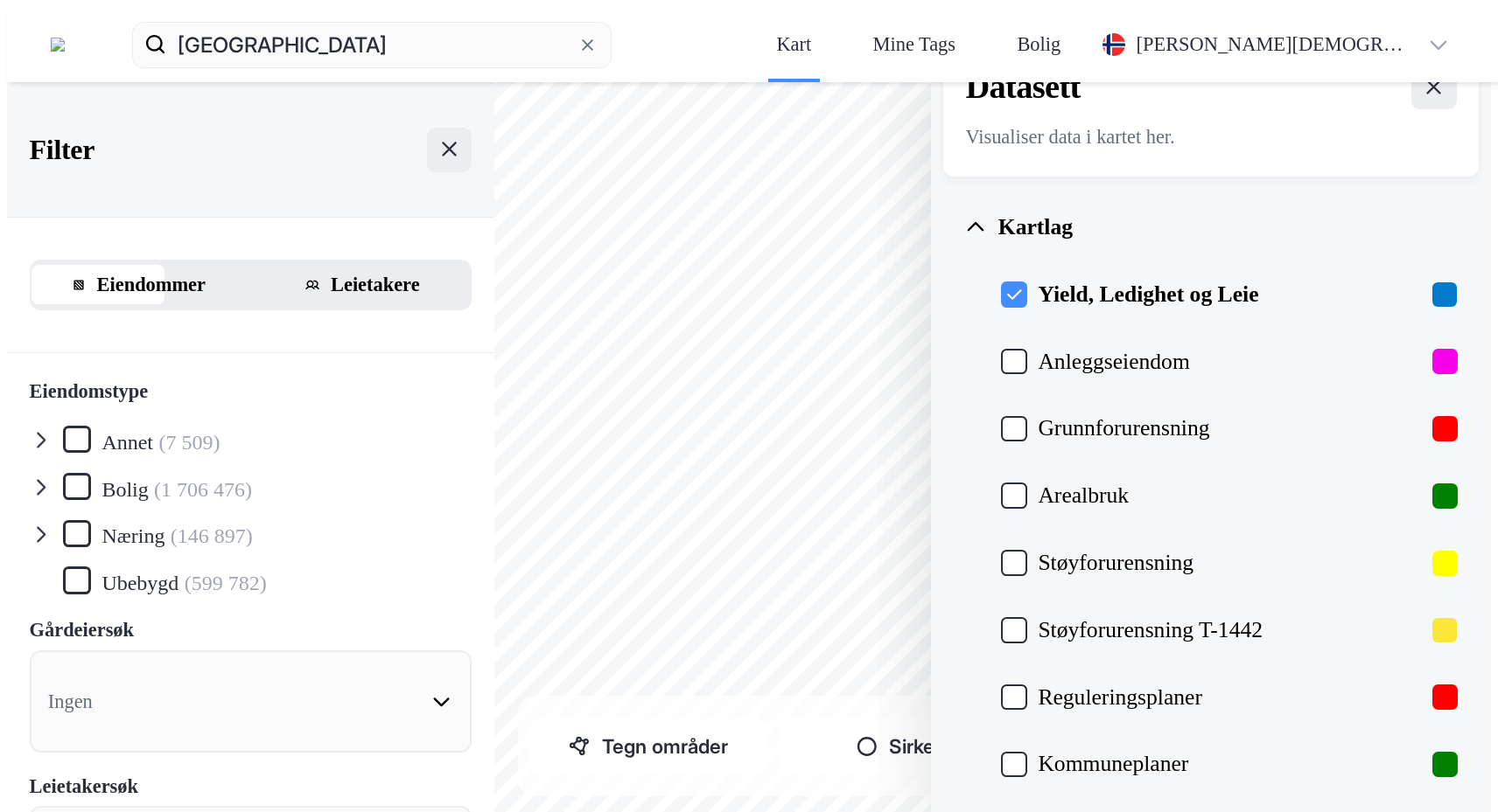
scroll to position [85, 0]
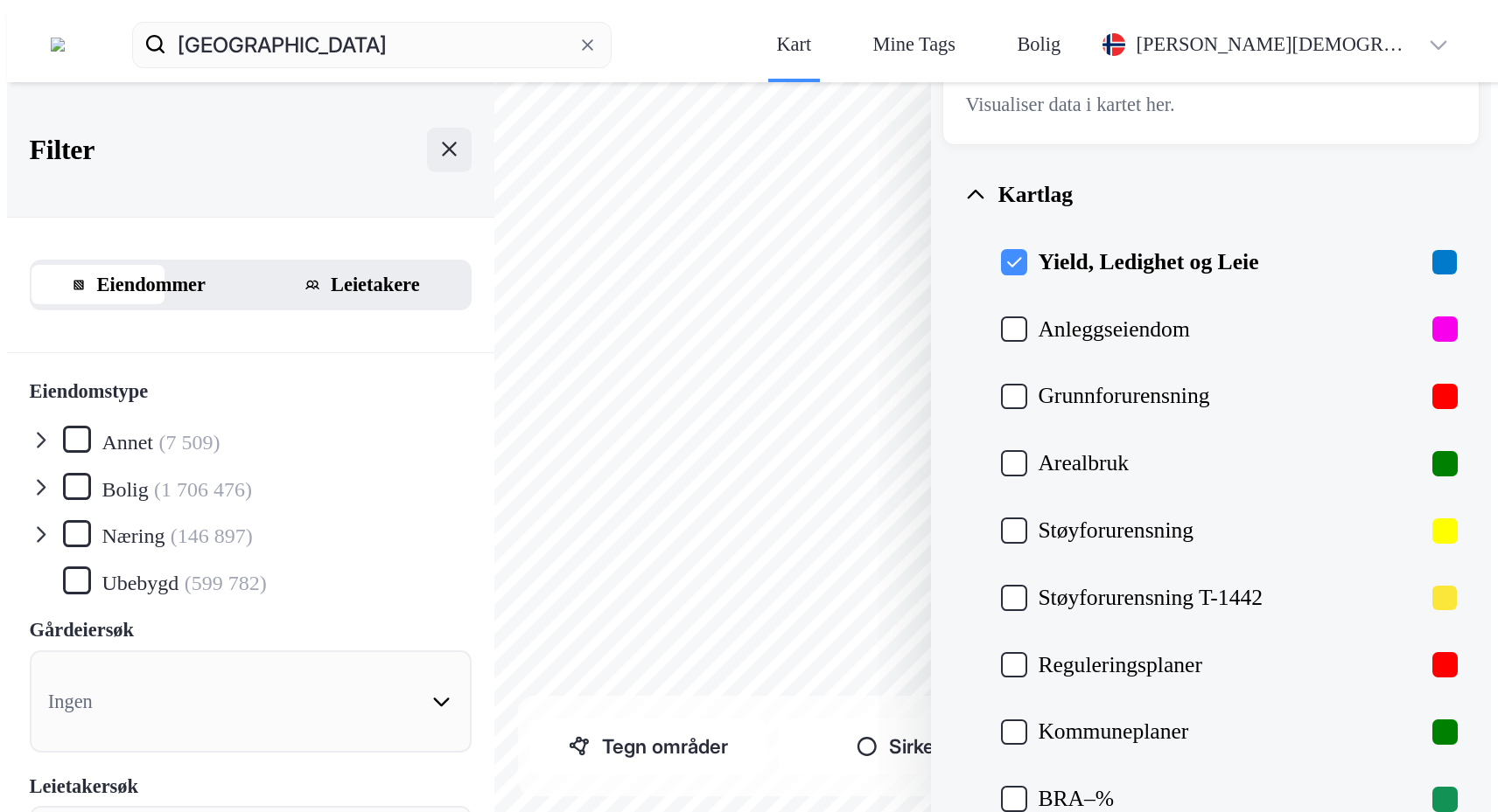
click at [1184, 145] on div "Kartlag Yield, Ledighet og Leie Anleggseiendom Grunnforurensning Arealbruk Støy…" at bounding box center [1211, 598] width 538 height 908
click at [1027, 249] on div at bounding box center [1013, 262] width 26 height 26
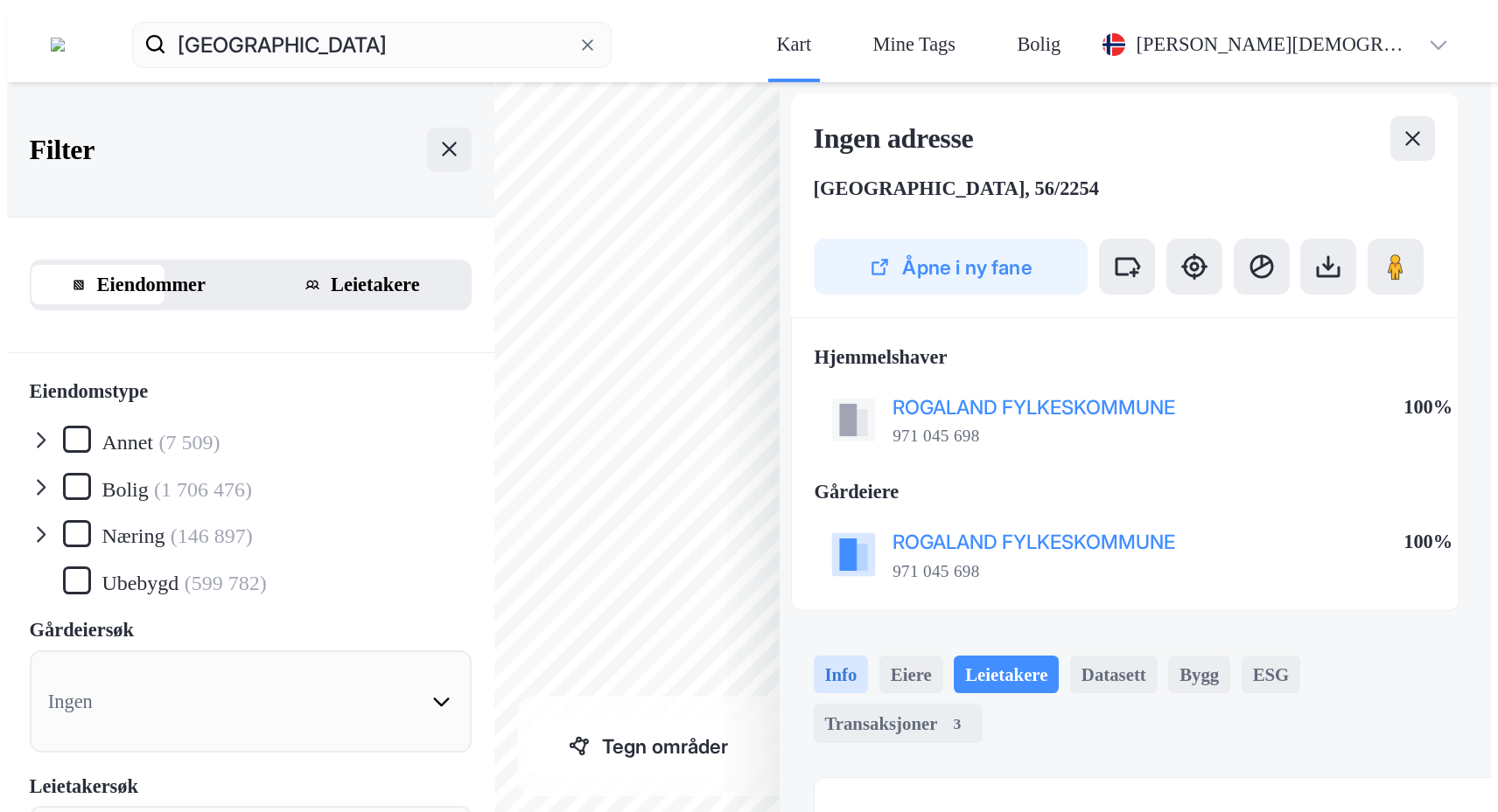
click at [868, 656] on div "Info" at bounding box center [840, 674] width 55 height 37
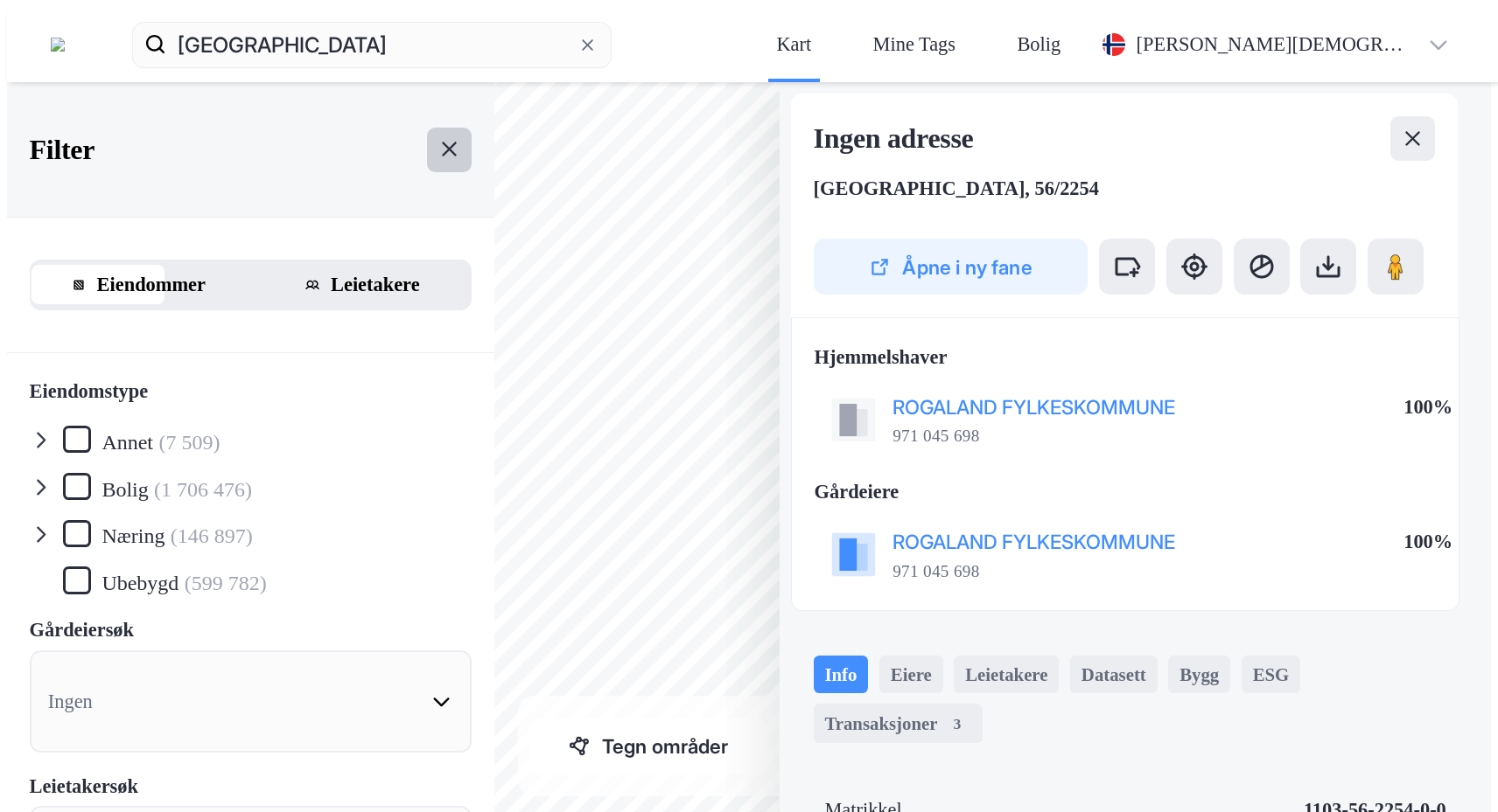
click at [442, 143] on icon at bounding box center [449, 150] width 15 height 15
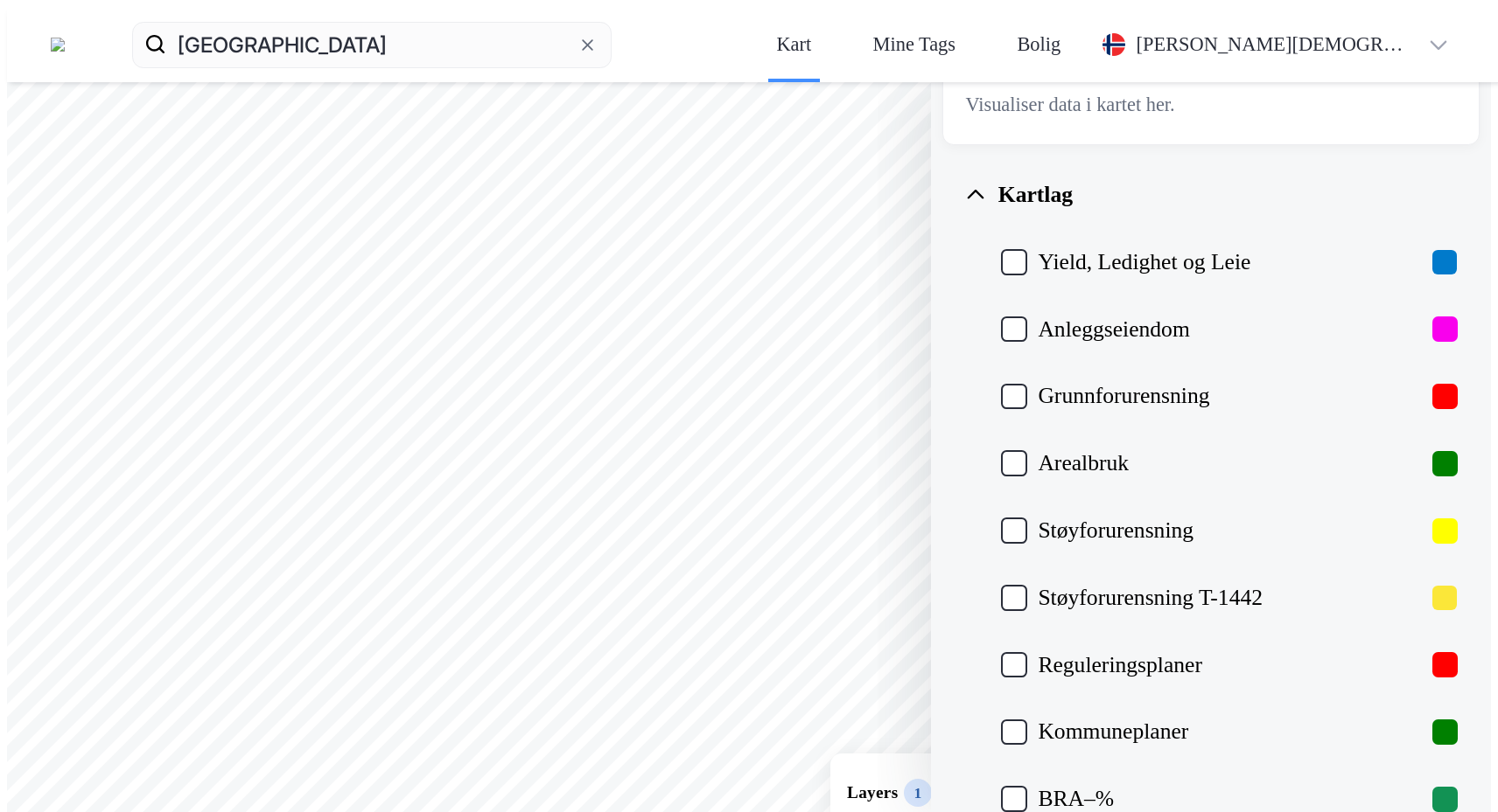
click at [1061, 781] on div "Layers 1 Tøm Vis" at bounding box center [979, 821] width 299 height 135
click at [847, 765] on div "Dataset" at bounding box center [790, 776] width 116 height 23
click at [1004, 782] on icon at bounding box center [994, 788] width 19 height 12
click at [1007, 776] on icon at bounding box center [995, 787] width 23 height 23
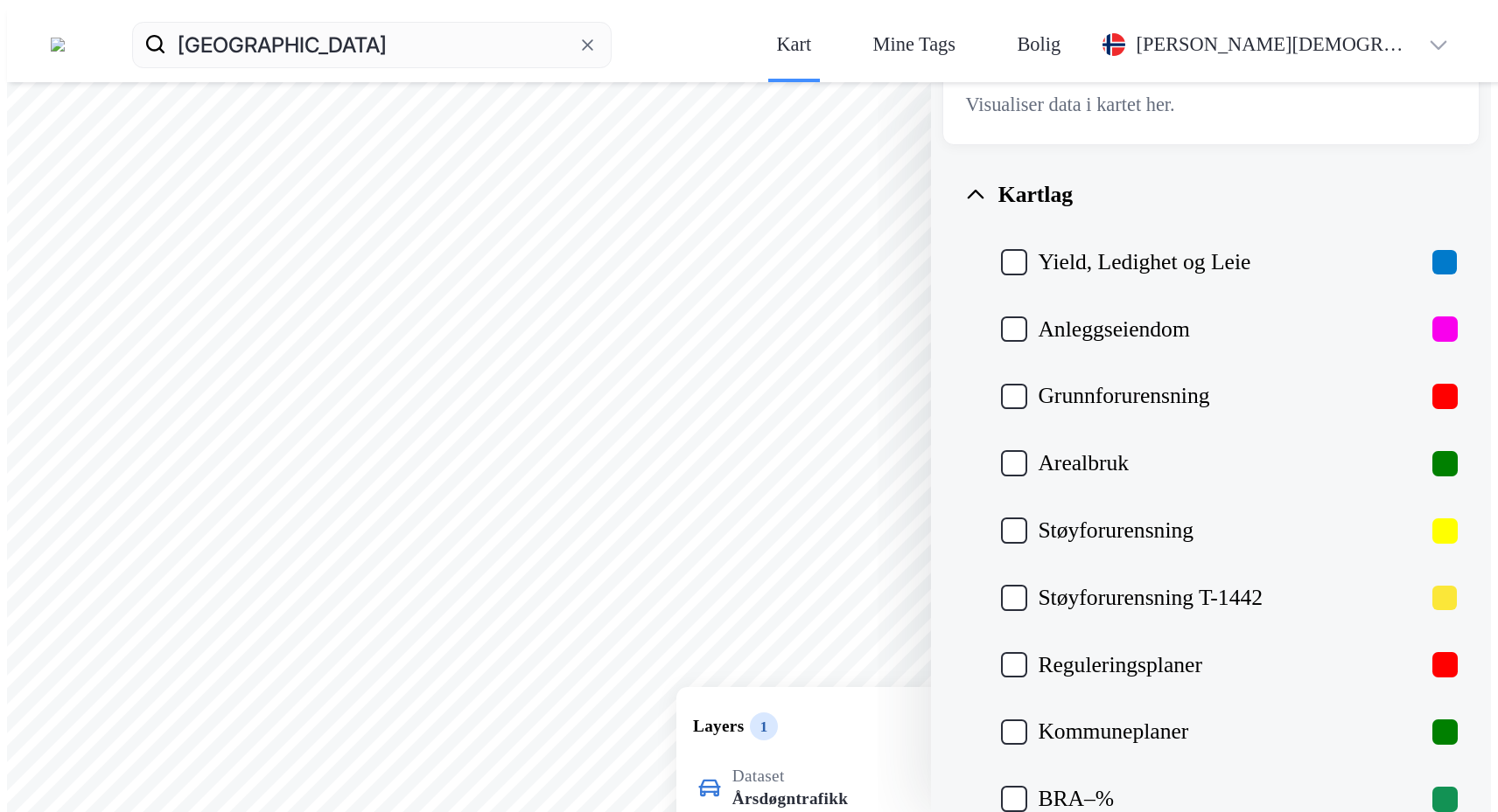
click at [777, 712] on div "Layers 1" at bounding box center [735, 726] width 85 height 28
